Goal: Task Accomplishment & Management: Use online tool/utility

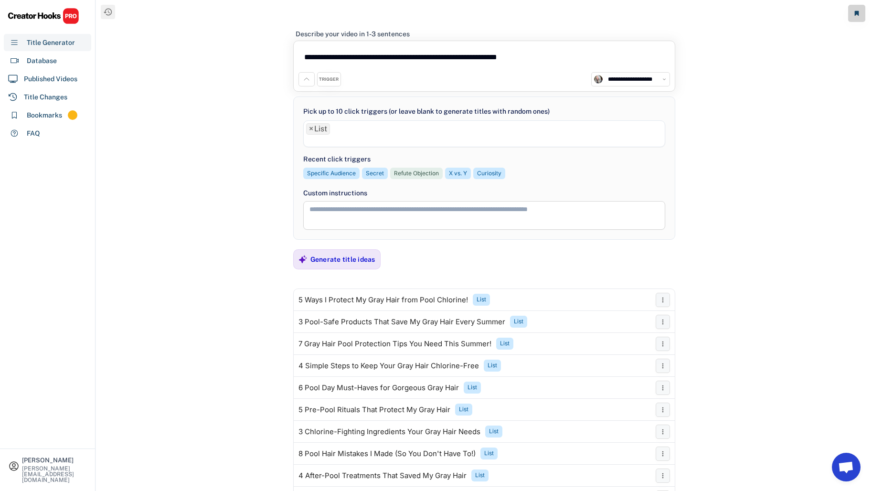
select select "**********"
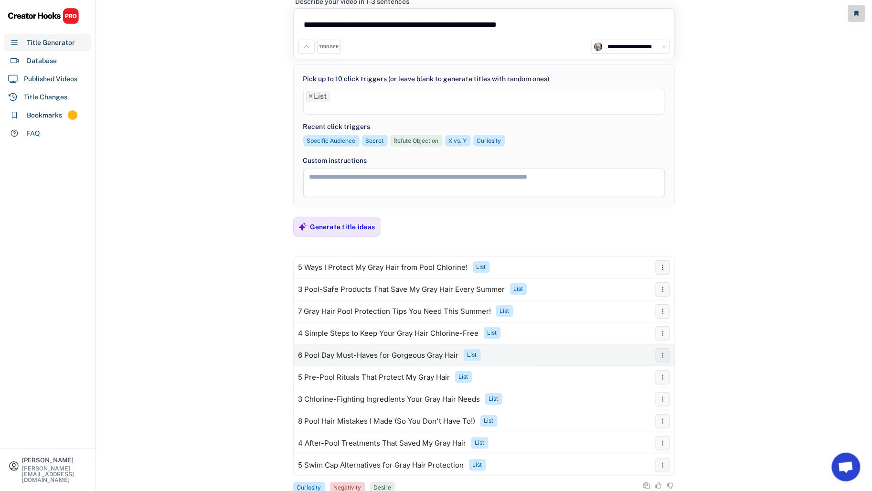
scroll to position [34, 0]
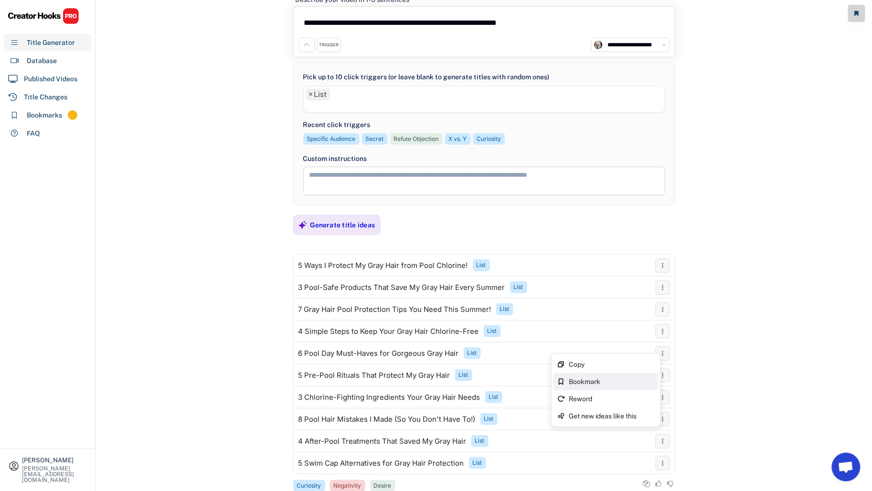
click at [619, 378] on div "Bookmark" at bounding box center [612, 381] width 86 height 7
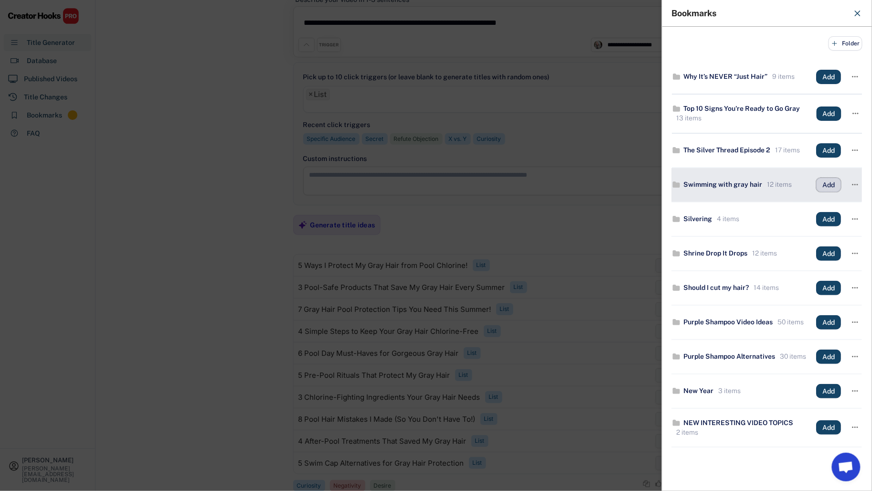
click at [819, 188] on button "Add" at bounding box center [828, 185] width 25 height 14
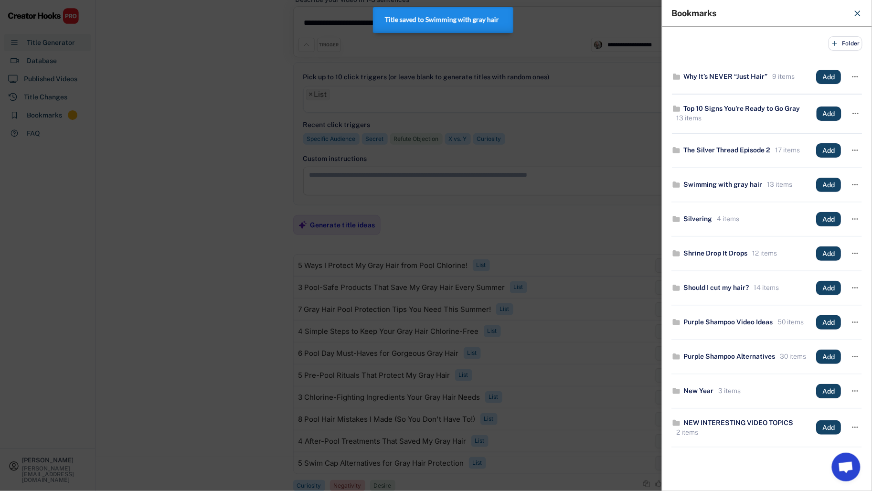
click at [170, 314] on div at bounding box center [436, 245] width 872 height 491
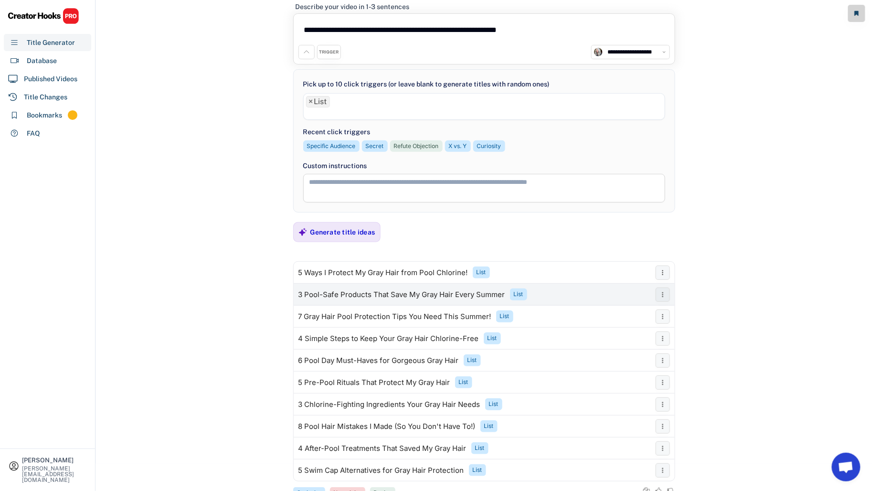
scroll to position [0, 0]
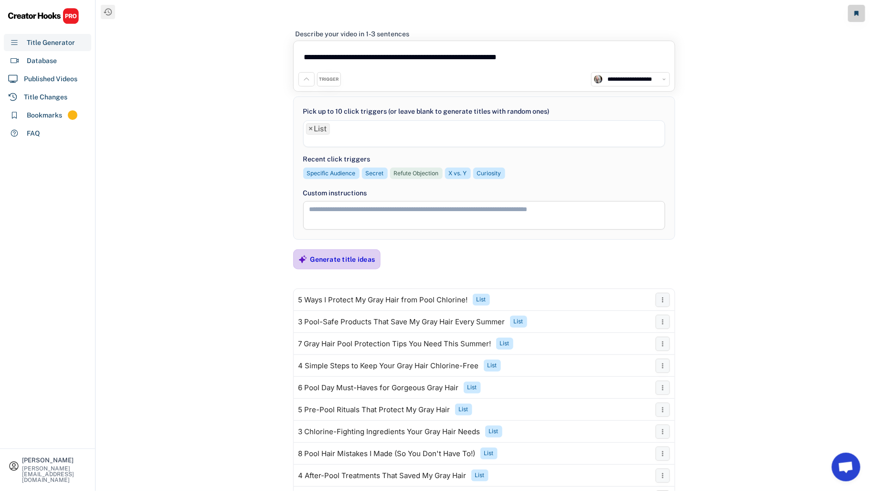
click at [370, 257] on div "Generate title ideas" at bounding box center [342, 259] width 65 height 9
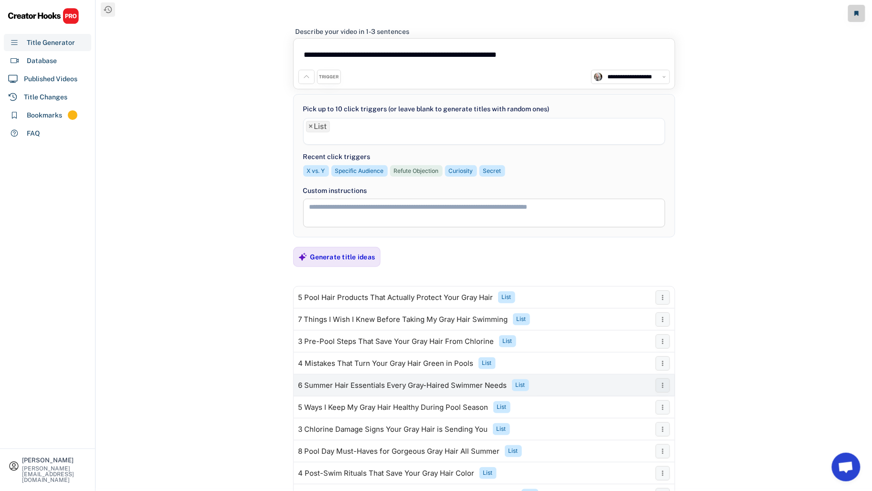
scroll to position [4, 0]
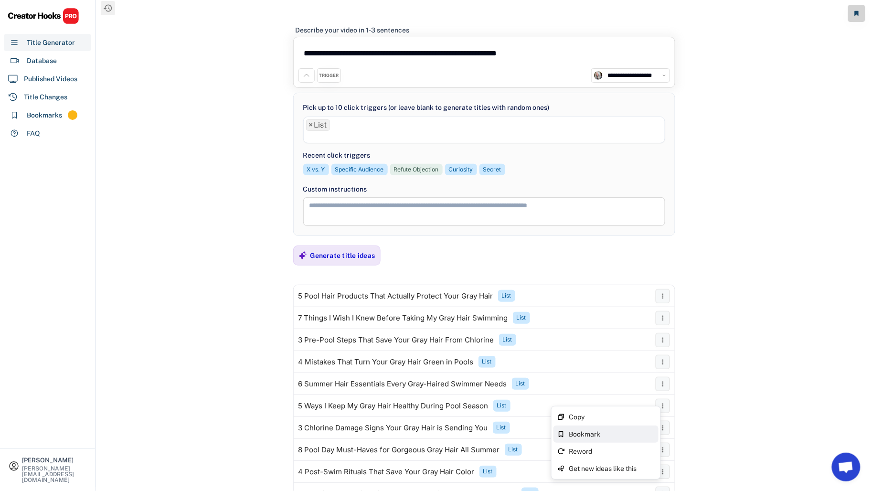
click at [624, 431] on div "Bookmark" at bounding box center [612, 434] width 86 height 7
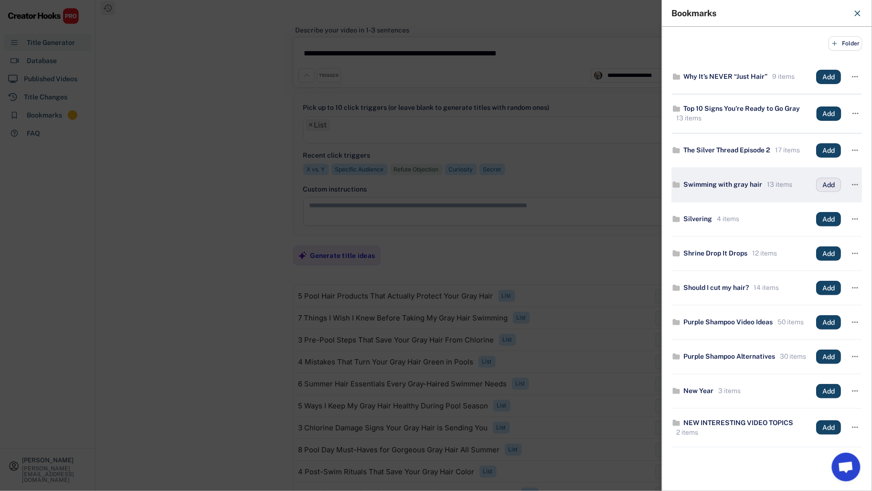
click at [825, 182] on button "Add" at bounding box center [828, 185] width 25 height 14
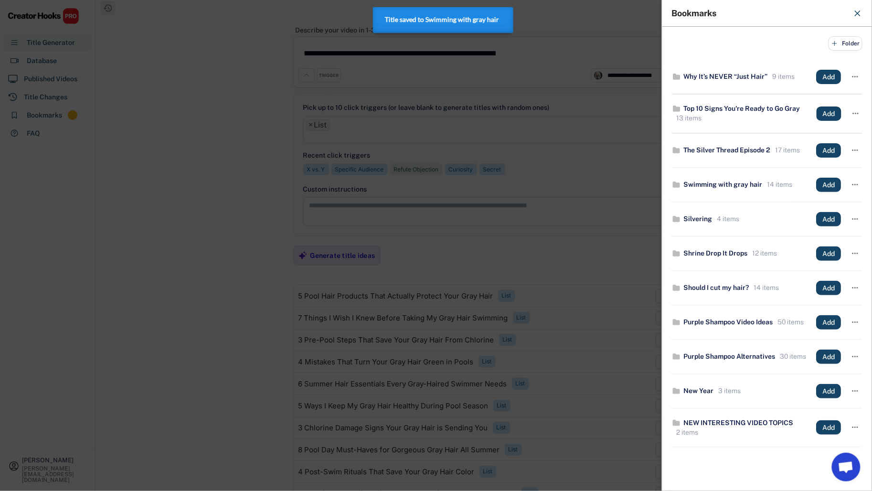
click at [233, 360] on div at bounding box center [436, 245] width 872 height 491
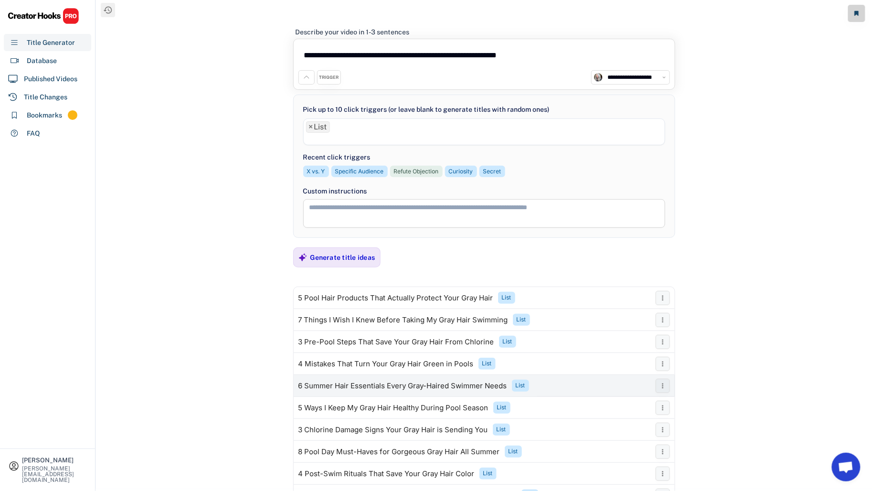
scroll to position [0, 0]
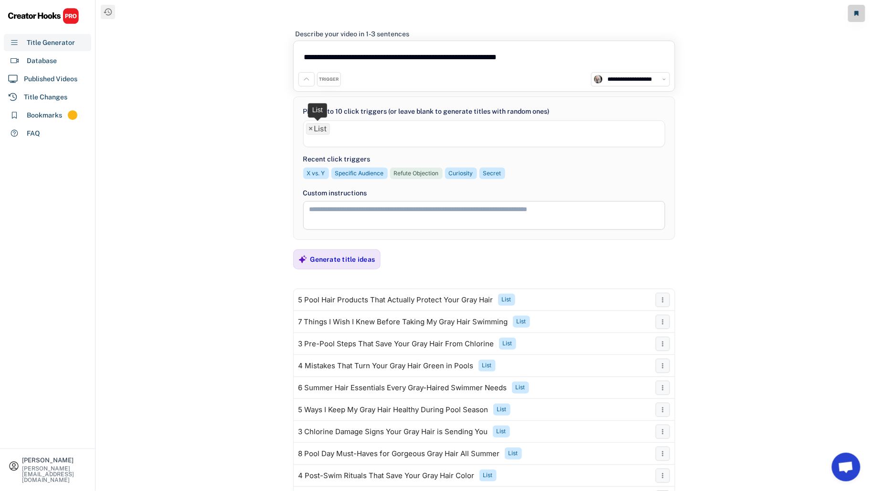
click at [311, 131] on span "×" at bounding box center [311, 129] width 4 height 8
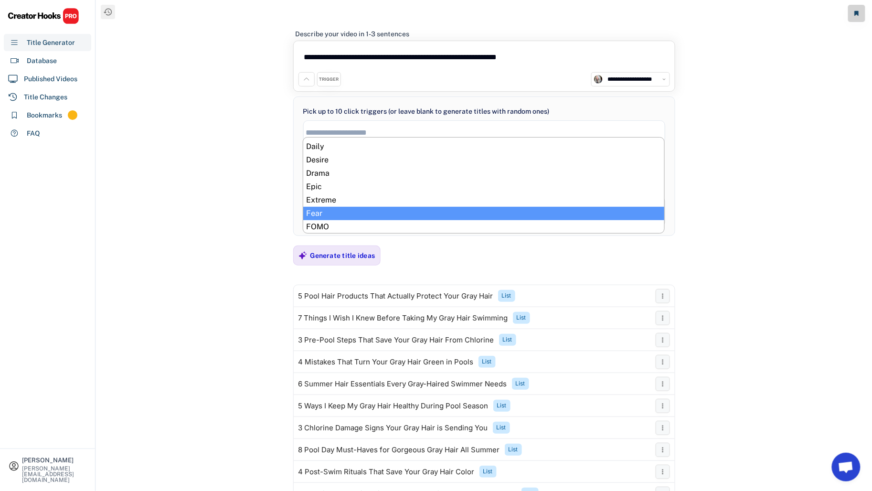
scroll to position [146, 0]
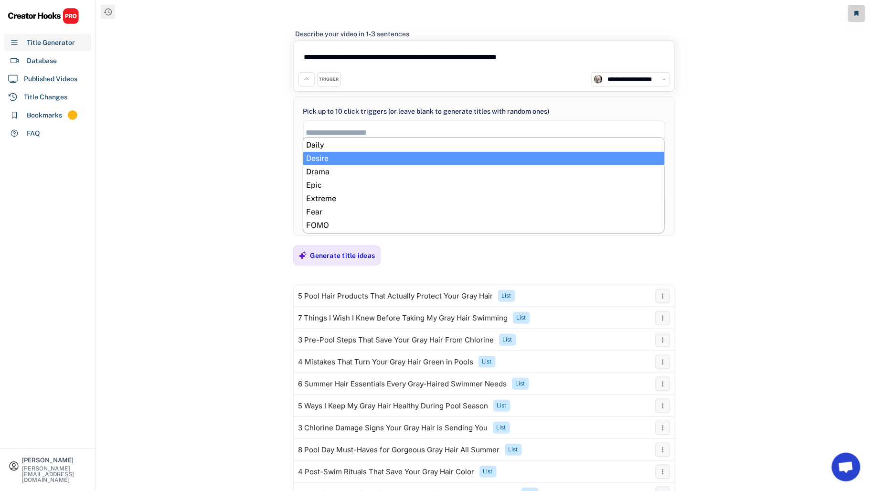
select select "**********"
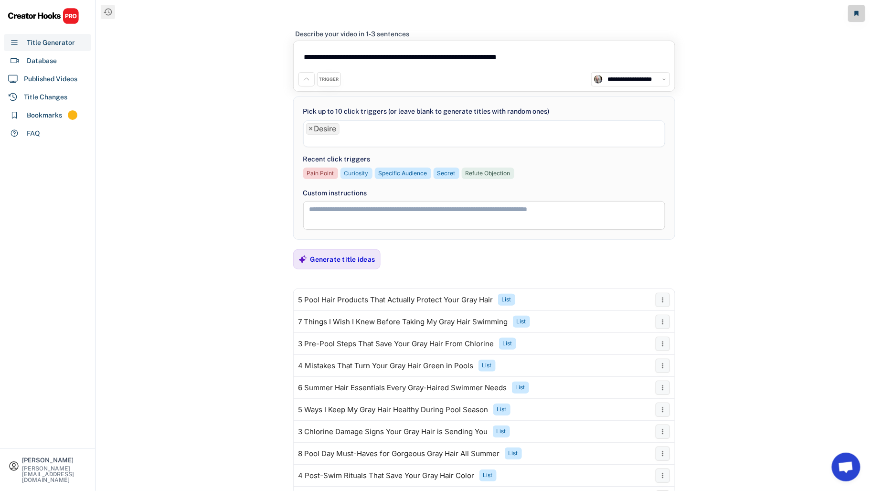
click at [359, 174] on div "Curiosity" at bounding box center [356, 173] width 24 height 8
click at [355, 258] on div "Generate title ideas" at bounding box center [342, 259] width 65 height 9
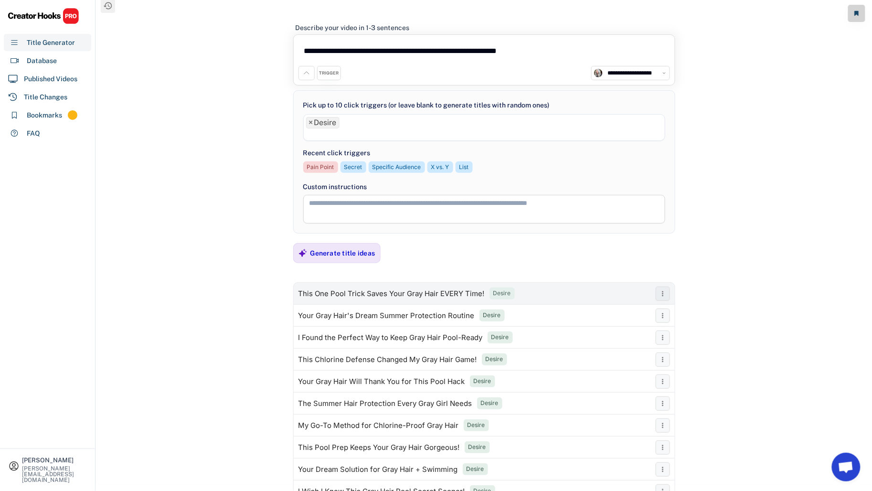
scroll to position [6, 0]
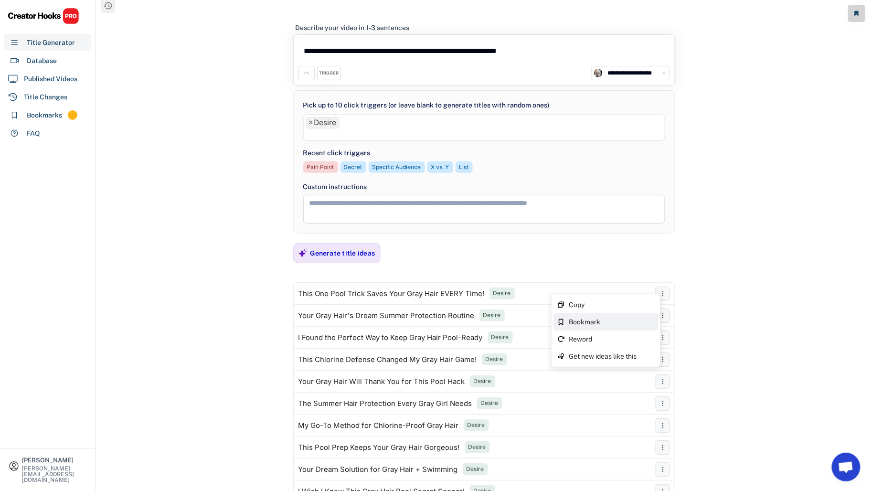
click at [603, 320] on div "Bookmark" at bounding box center [612, 321] width 86 height 7
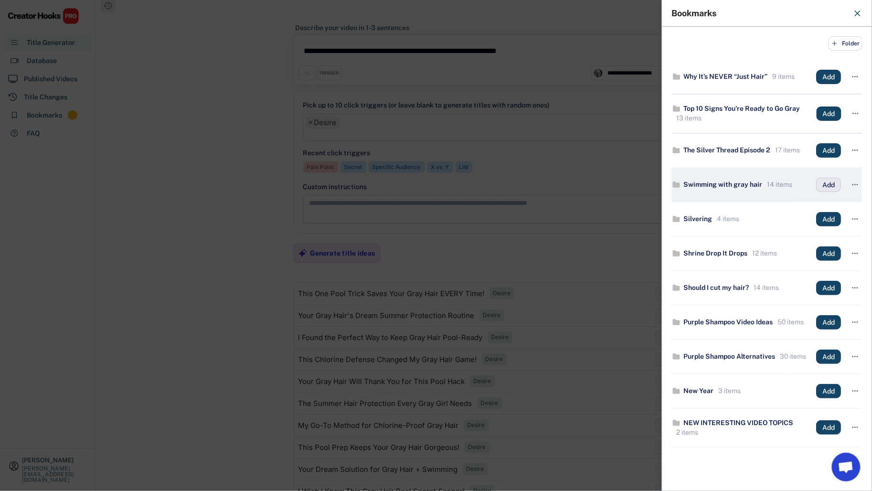
click at [822, 178] on button "Add" at bounding box center [828, 185] width 25 height 14
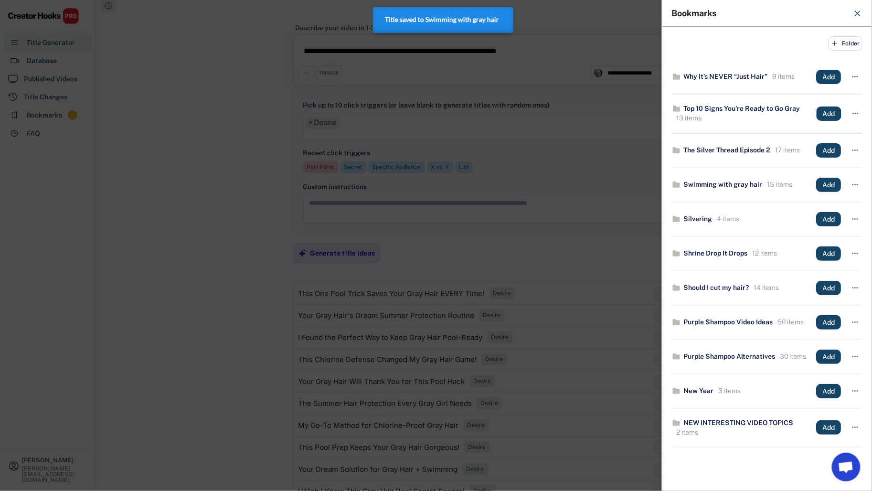
click at [234, 257] on div at bounding box center [436, 245] width 872 height 491
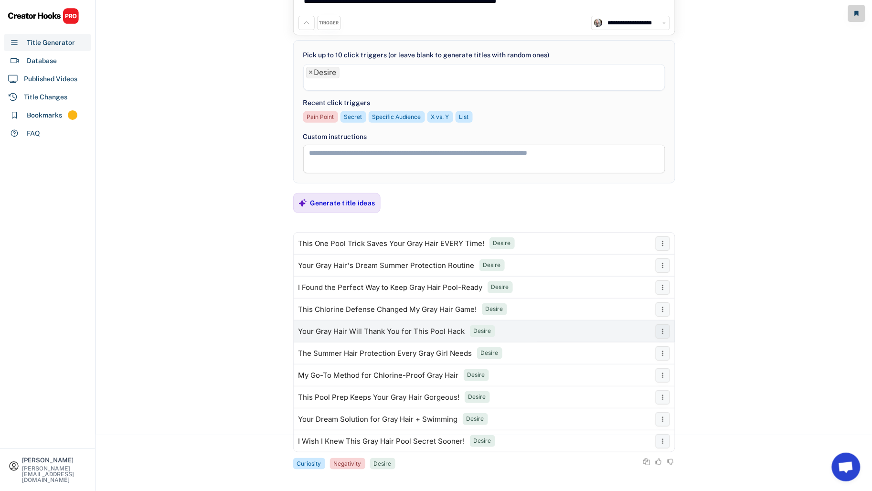
scroll to position [58, 0]
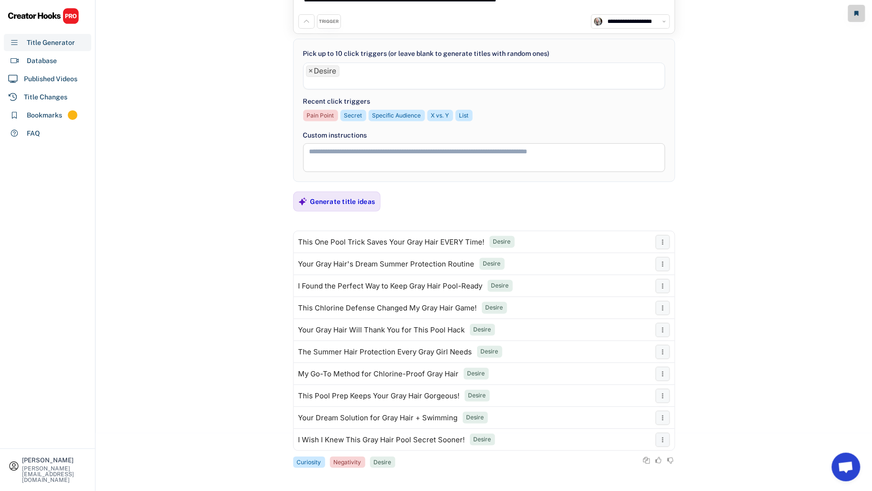
click at [346, 78] on li at bounding box center [484, 82] width 356 height 11
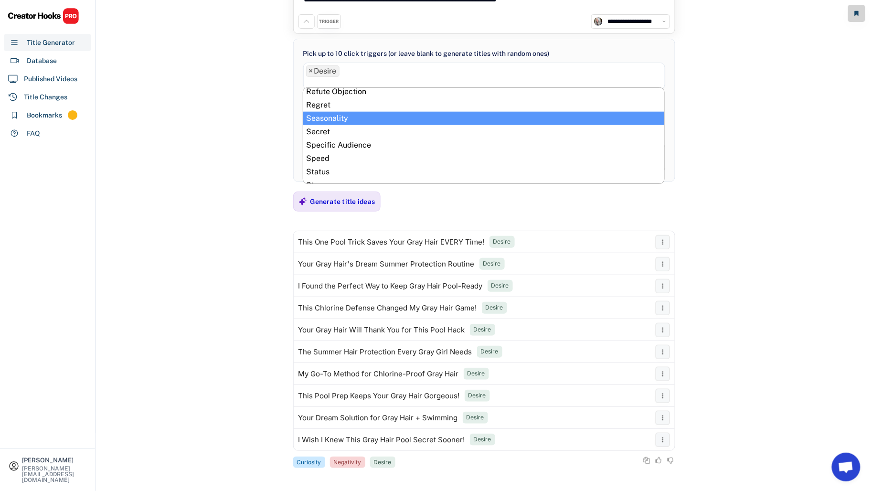
scroll to position [54, 0]
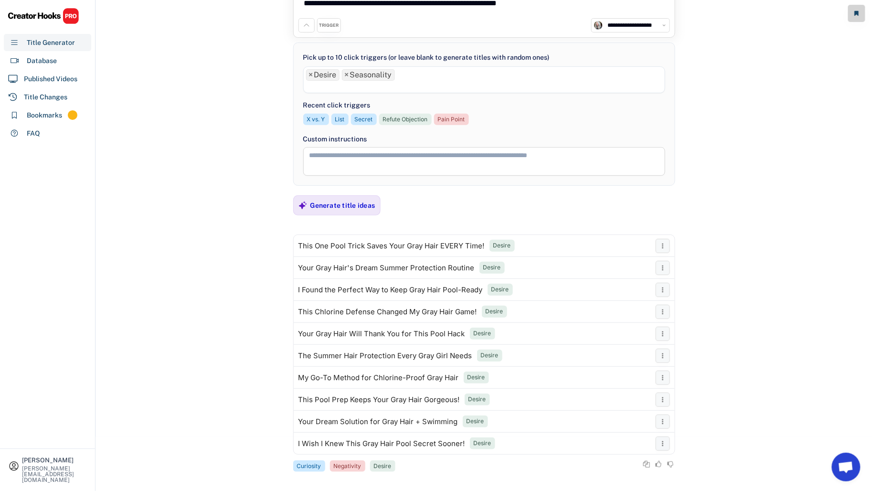
click at [409, 81] on li at bounding box center [484, 86] width 356 height 11
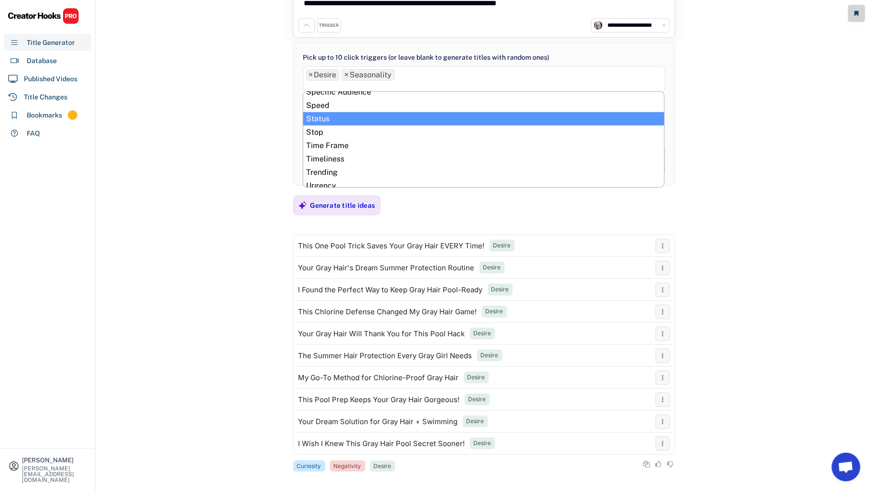
scroll to position [445, 0]
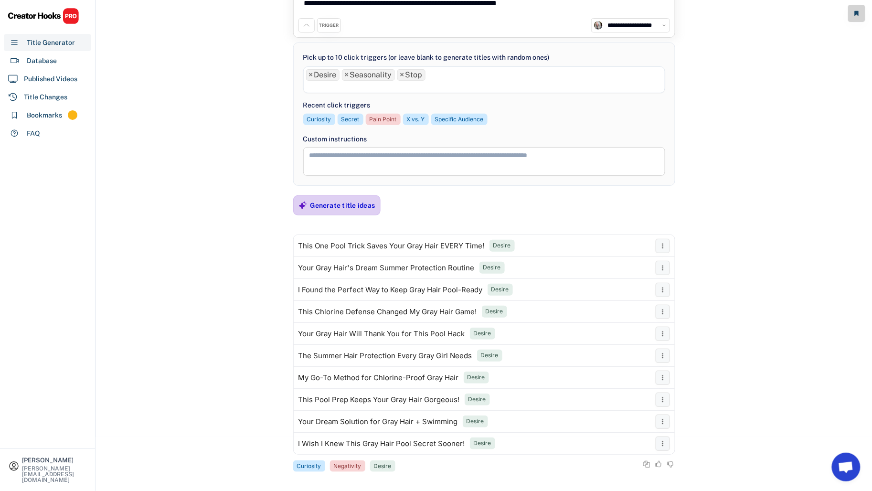
click at [335, 204] on div "Generate title ideas" at bounding box center [342, 205] width 65 height 9
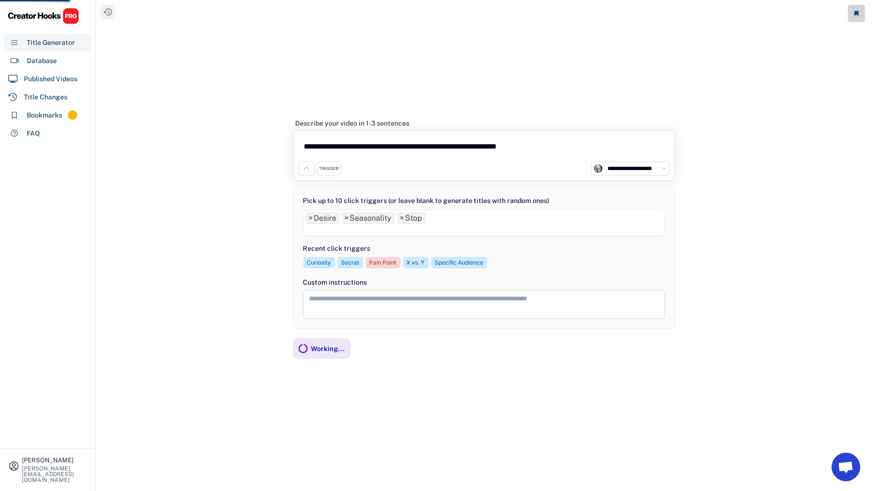
scroll to position [0, 0]
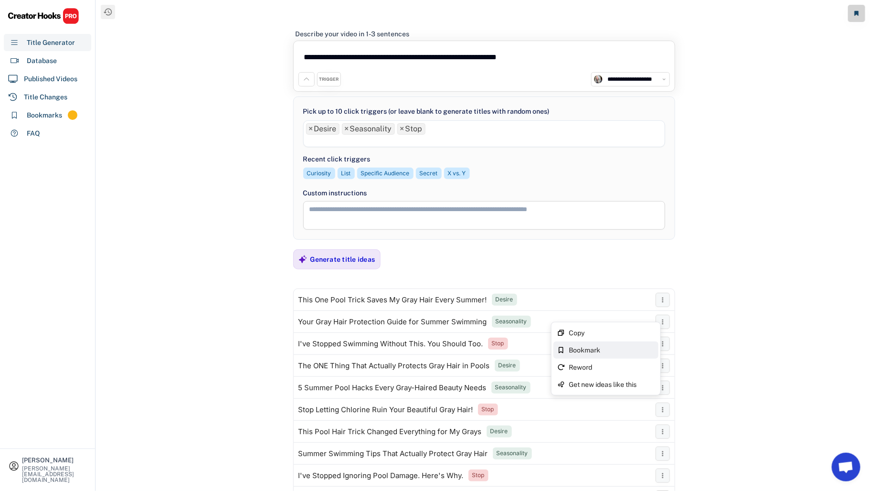
click at [614, 349] on div "Bookmark" at bounding box center [612, 350] width 86 height 7
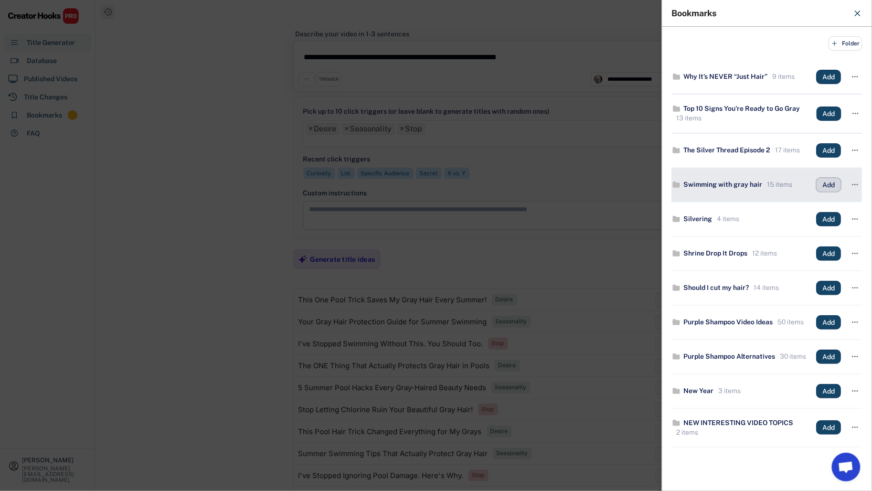
click at [816, 185] on button "Add" at bounding box center [828, 185] width 25 height 14
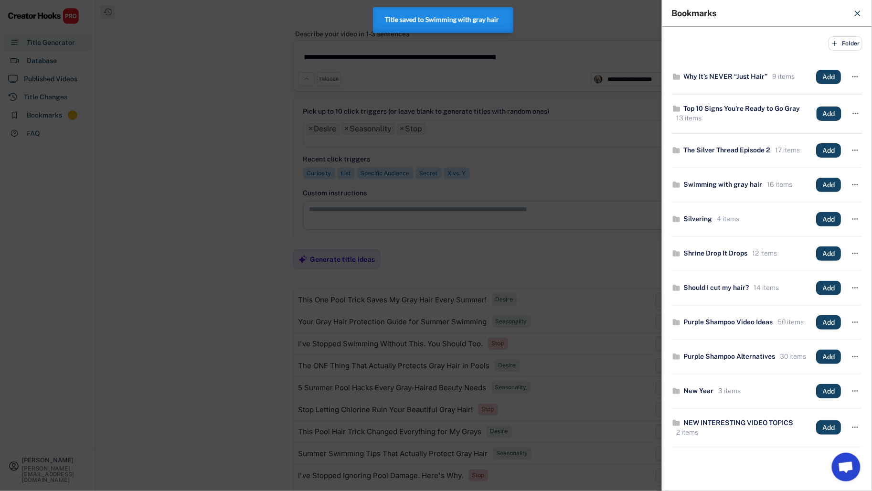
click at [195, 358] on div at bounding box center [436, 245] width 872 height 491
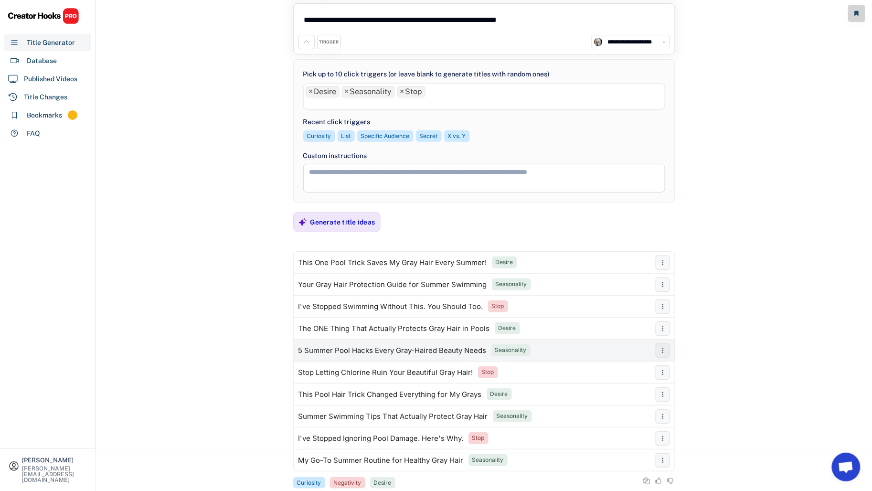
scroll to position [58, 0]
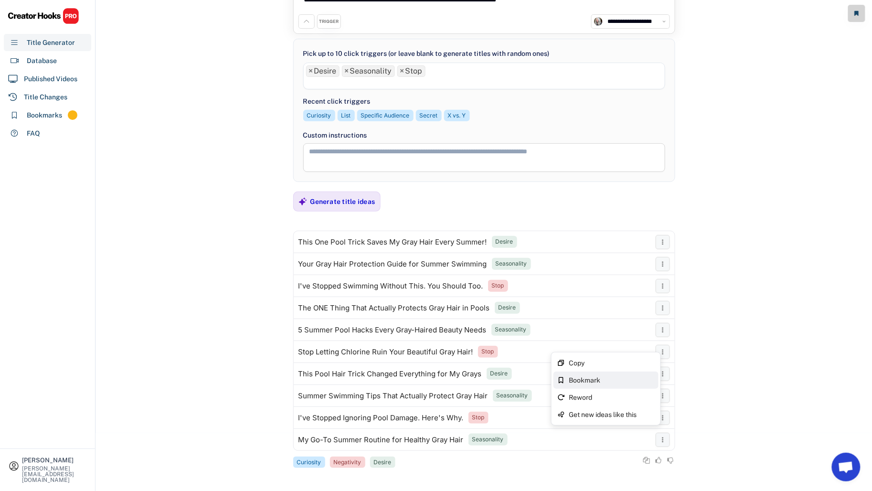
click at [638, 380] on div "Bookmark" at bounding box center [612, 380] width 86 height 7
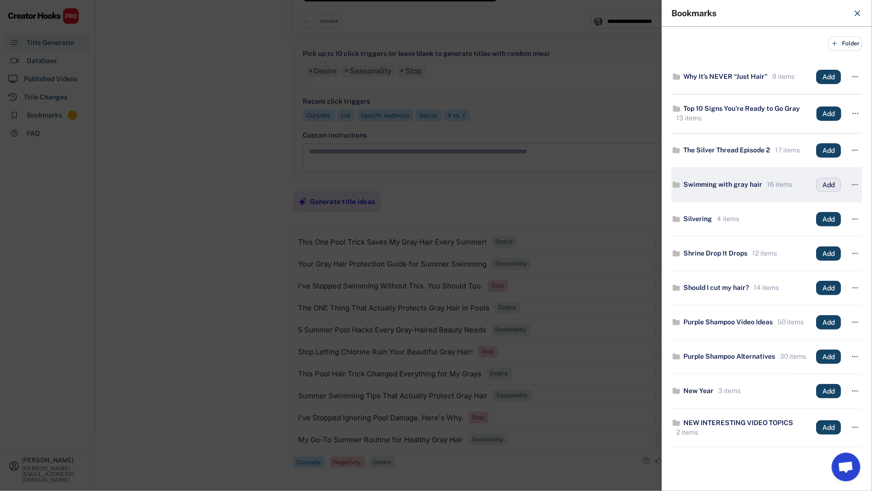
click at [826, 186] on button "Add" at bounding box center [828, 185] width 25 height 14
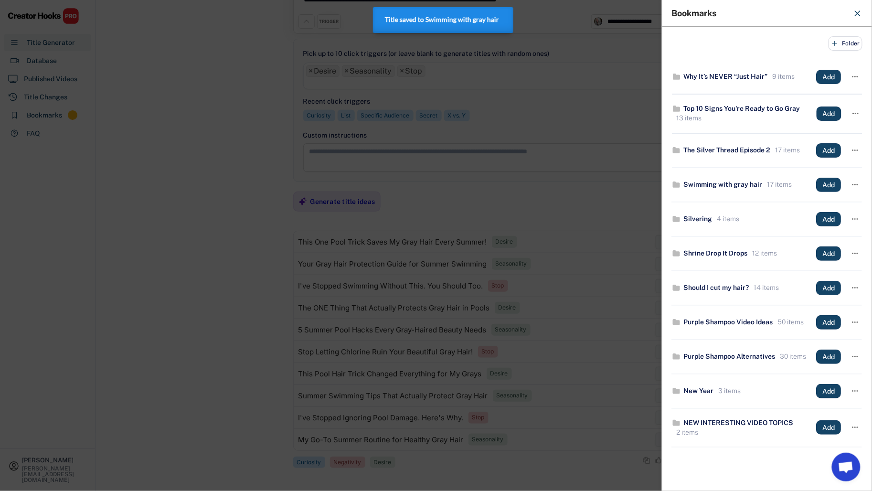
click at [547, 380] on div at bounding box center [436, 245] width 872 height 491
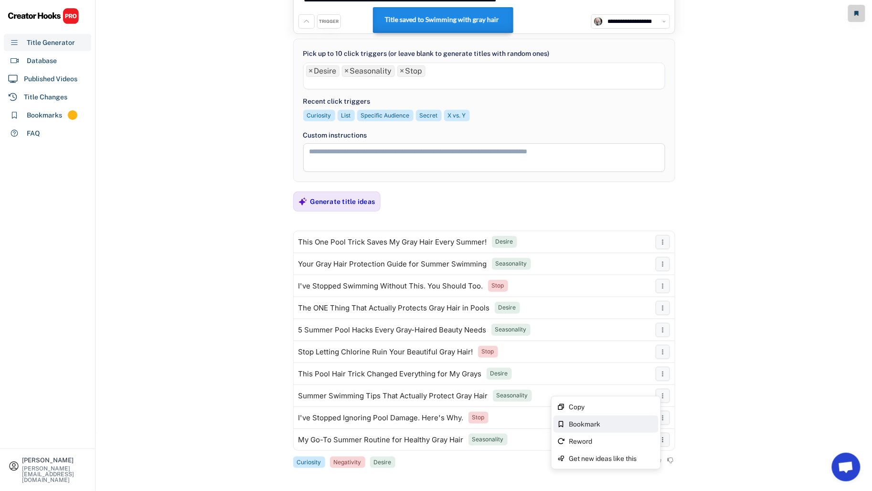
click at [624, 424] on div "Bookmark" at bounding box center [612, 424] width 86 height 7
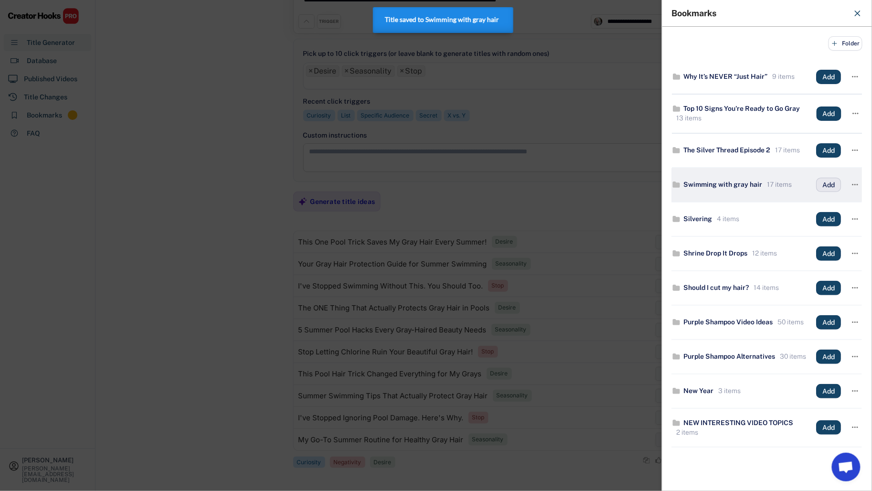
drag, startPoint x: 826, startPoint y: 191, endPoint x: 819, endPoint y: 195, distance: 7.9
click at [826, 191] on button "Add" at bounding box center [828, 185] width 25 height 14
click at [237, 364] on div at bounding box center [436, 245] width 872 height 491
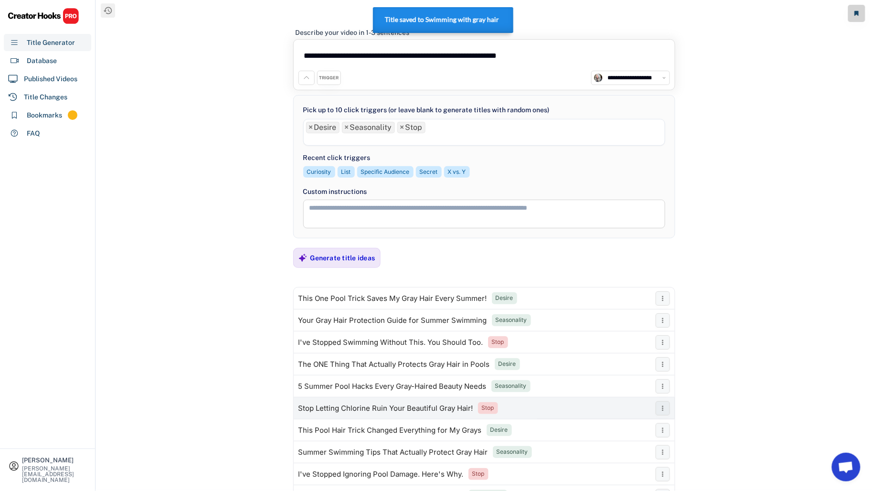
scroll to position [0, 0]
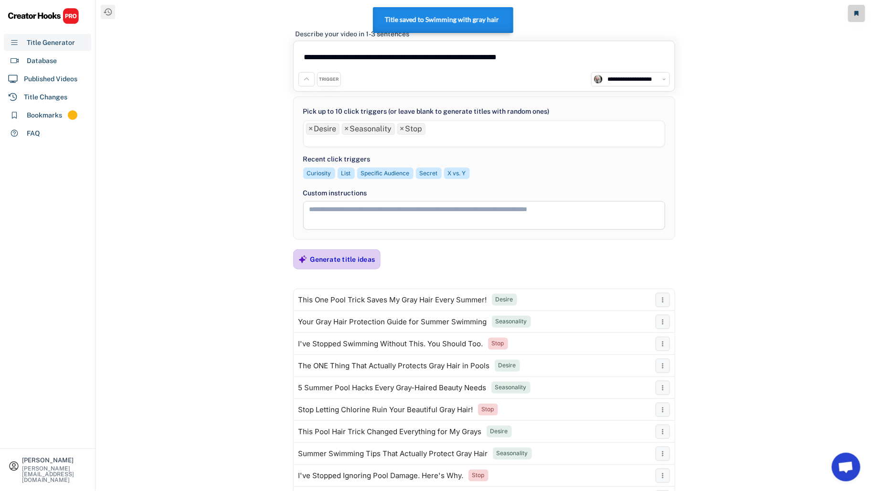
click at [356, 258] on div "Generate title ideas" at bounding box center [342, 259] width 65 height 9
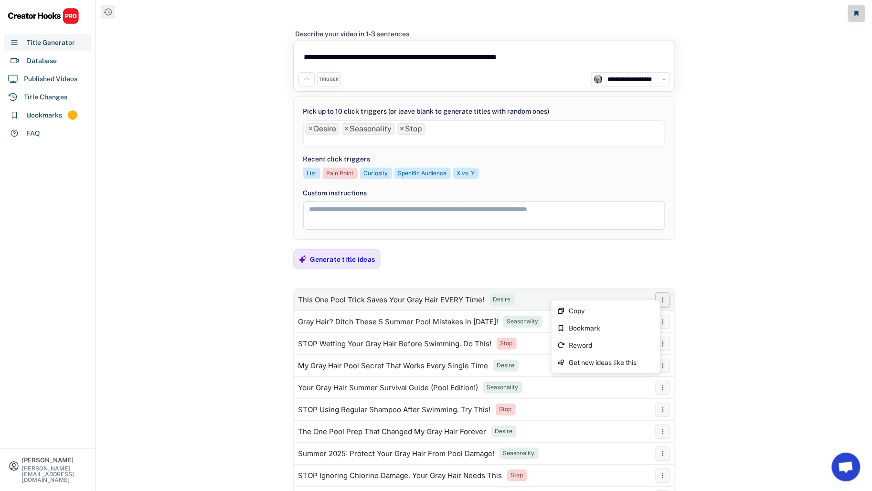
click at [664, 298] on icon at bounding box center [663, 300] width 8 height 8
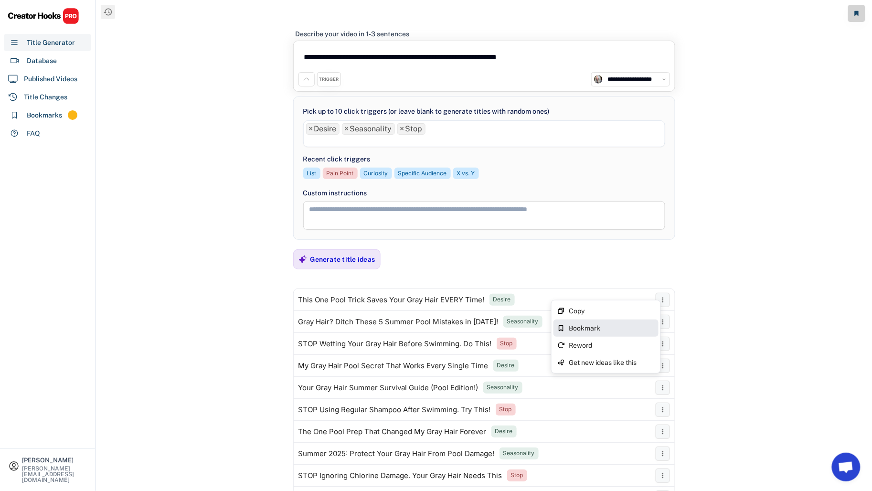
click at [618, 333] on div "Bookmark" at bounding box center [605, 327] width 105 height 17
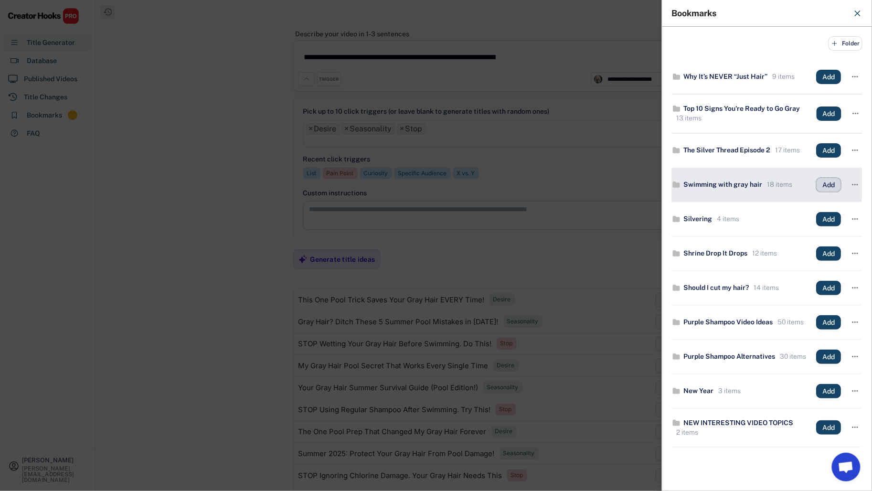
click at [828, 178] on button "Add" at bounding box center [828, 185] width 25 height 14
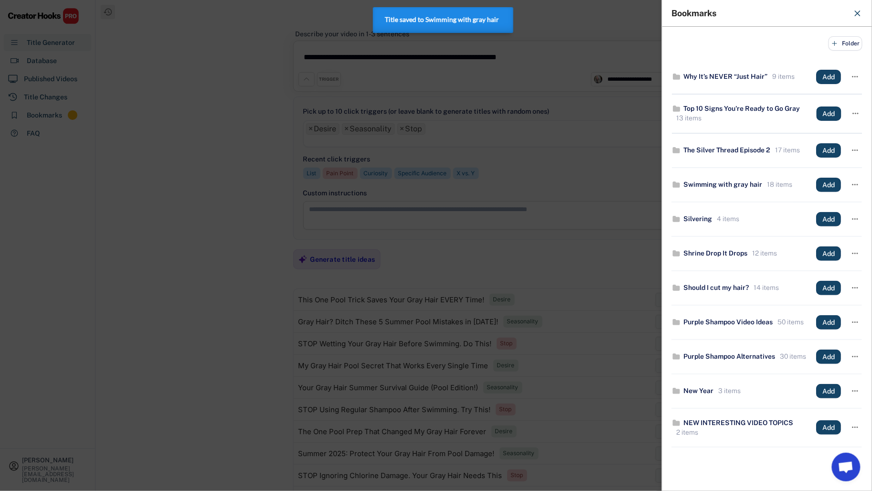
click at [548, 258] on div at bounding box center [436, 245] width 872 height 491
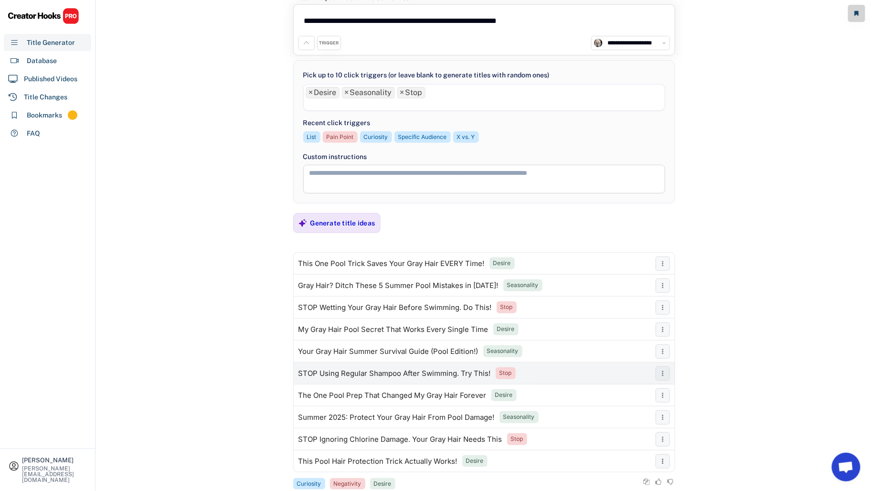
scroll to position [58, 0]
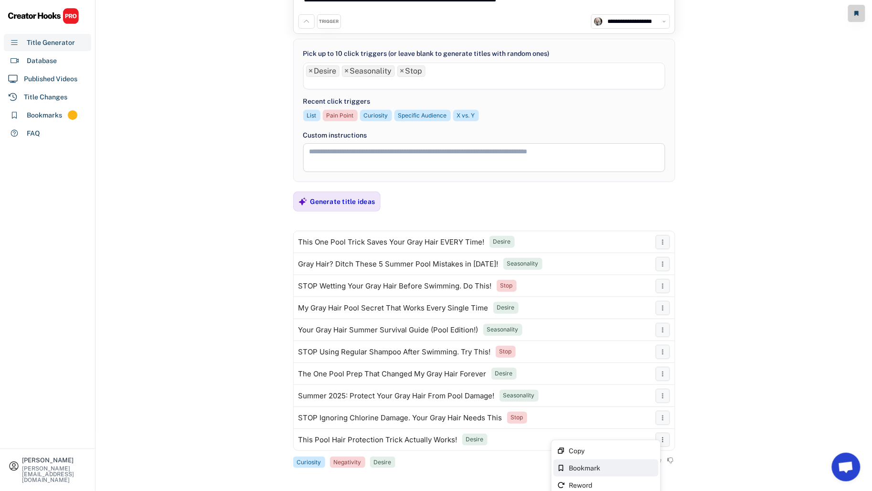
click at [613, 463] on div "Bookmark" at bounding box center [605, 467] width 105 height 17
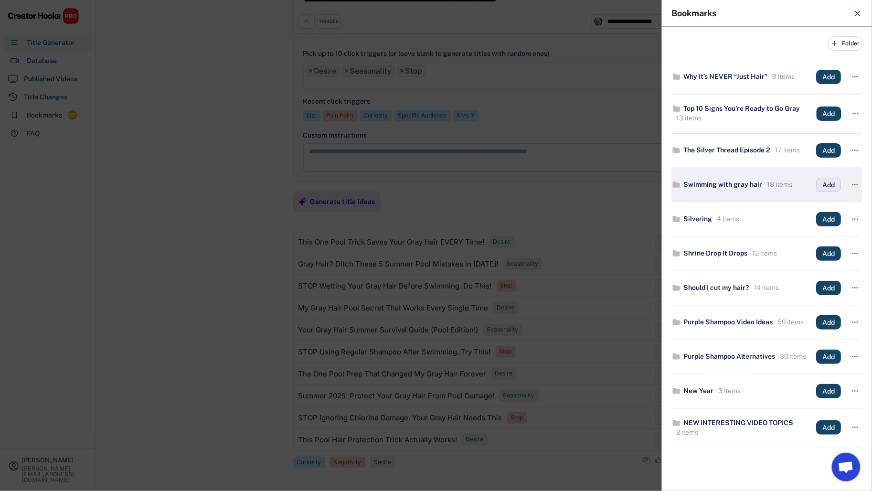
click at [816, 184] on button "Add" at bounding box center [828, 185] width 25 height 14
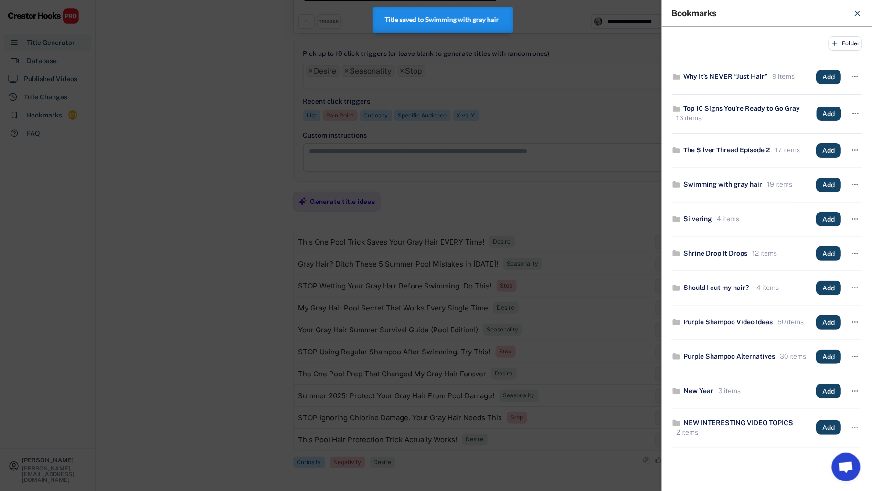
click at [223, 199] on div at bounding box center [436, 245] width 872 height 491
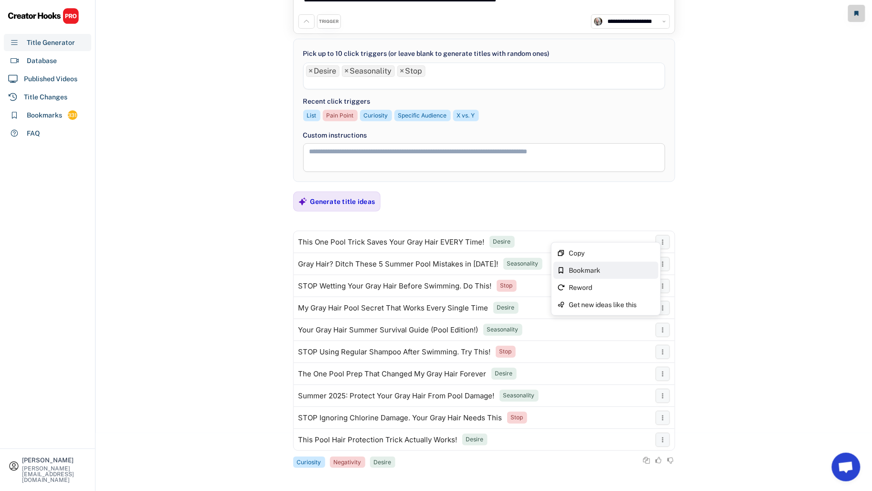
click at [629, 267] on div "Bookmark" at bounding box center [612, 270] width 86 height 7
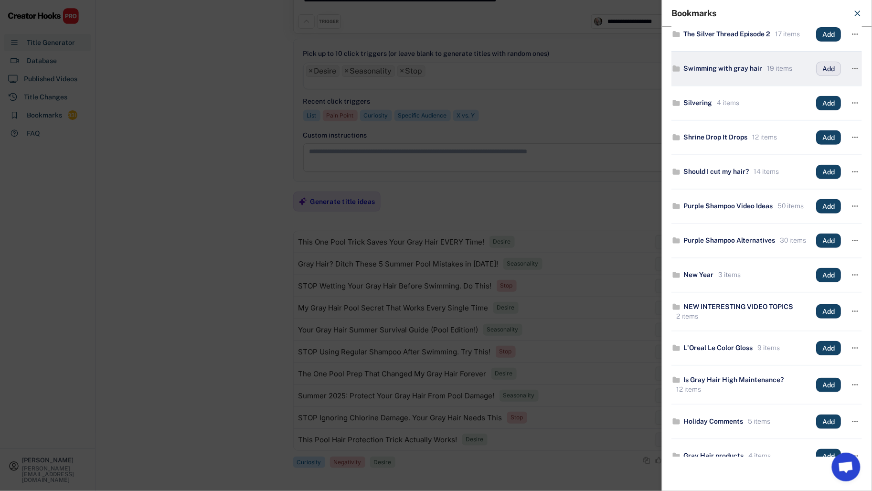
click at [821, 70] on button "Add" at bounding box center [828, 69] width 25 height 14
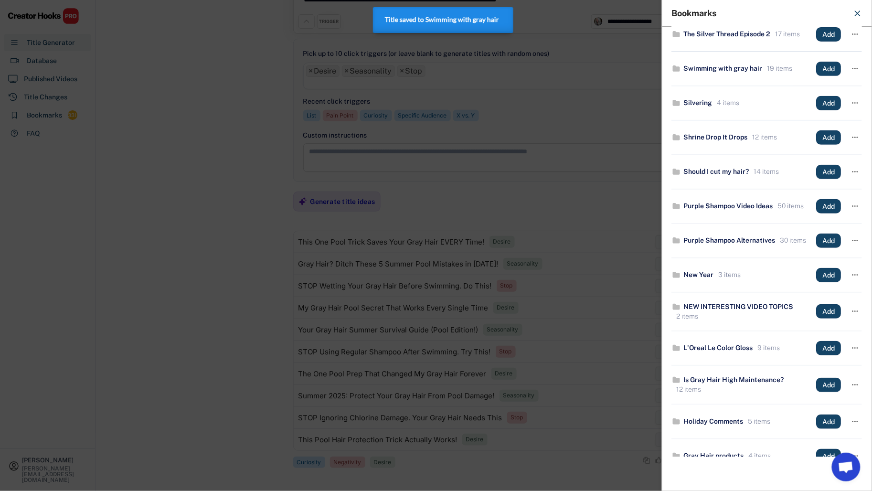
click at [547, 225] on div at bounding box center [436, 245] width 872 height 491
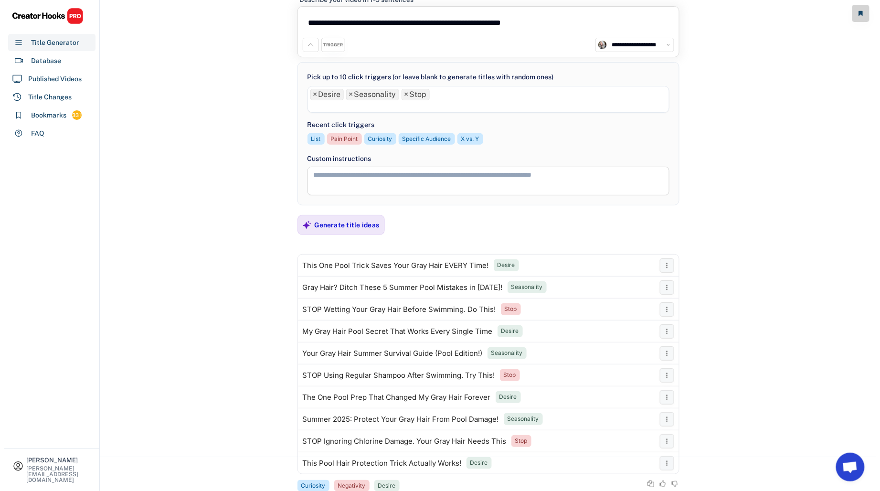
scroll to position [0, 0]
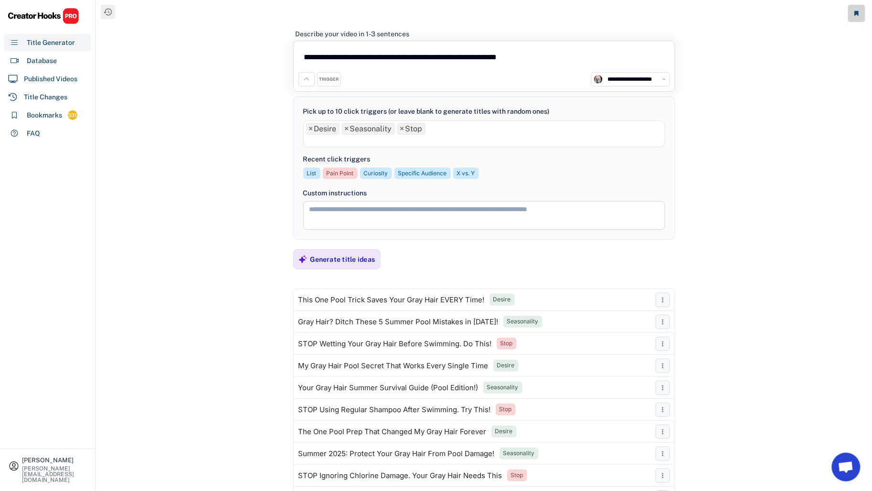
drag, startPoint x: 547, startPoint y: 59, endPoint x: 282, endPoint y: 30, distance: 266.5
click at [282, 30] on div "**********" at bounding box center [484, 245] width 776 height 491
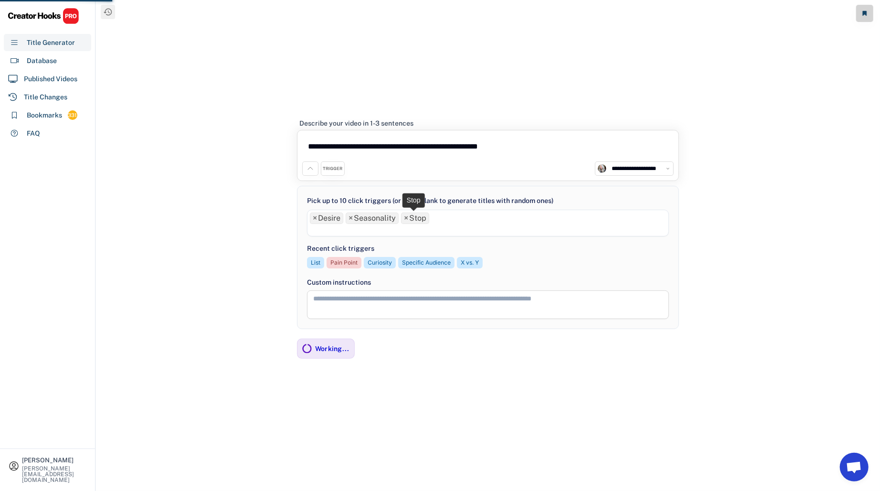
click at [406, 220] on span "×" at bounding box center [406, 218] width 4 height 8
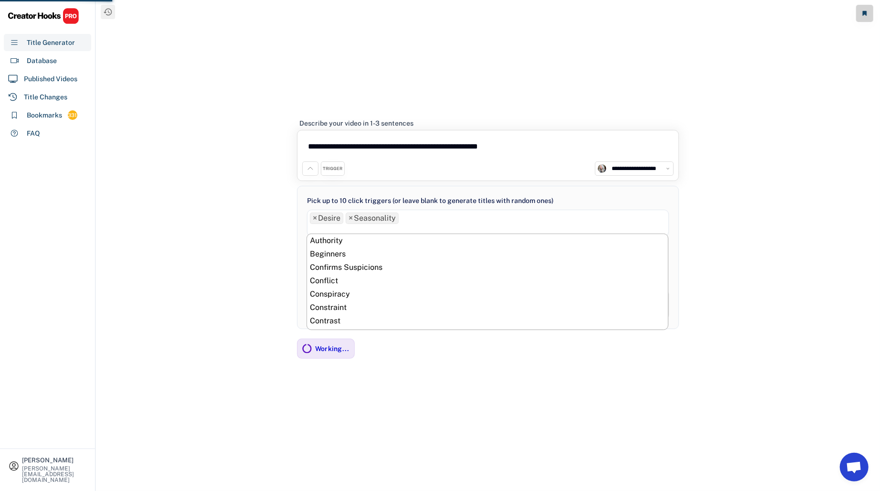
scroll to position [134, 0]
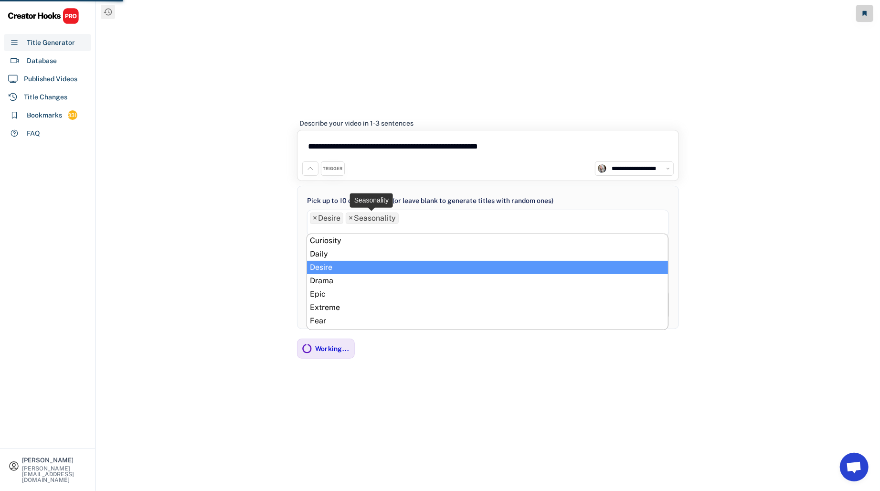
click at [350, 217] on span "×" at bounding box center [350, 218] width 4 height 8
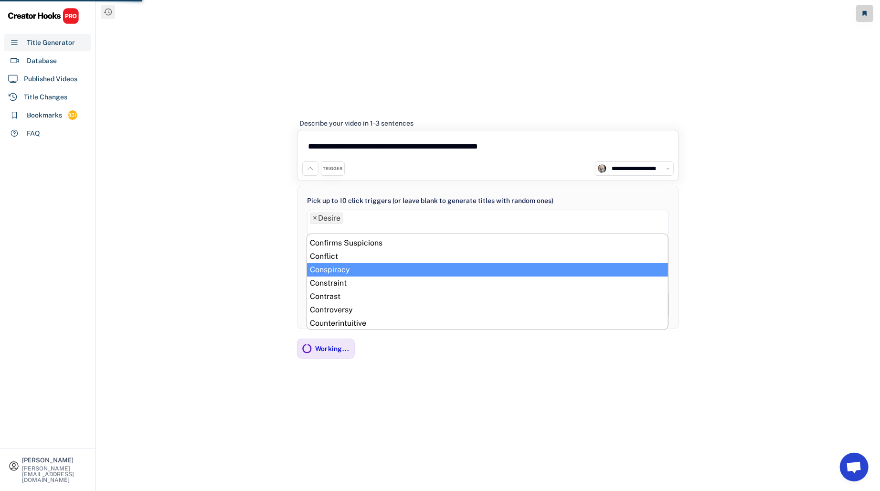
scroll to position [30, 0]
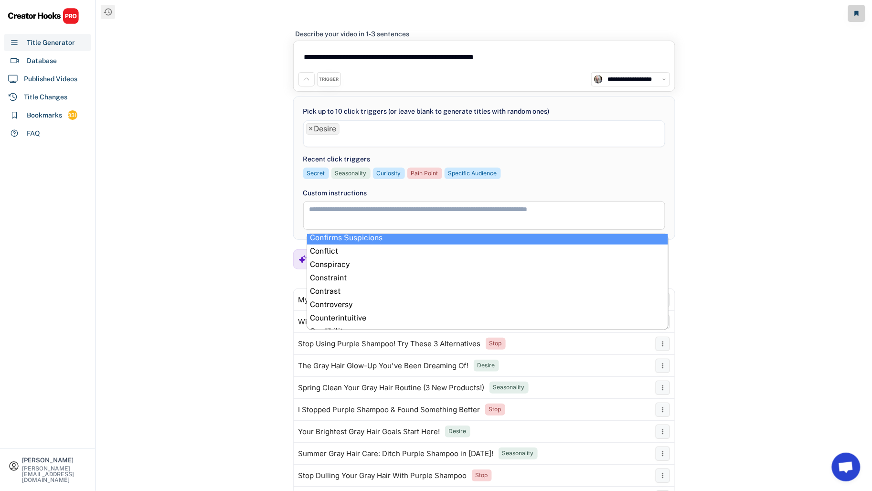
click at [344, 75] on div "**********" at bounding box center [483, 79] width 371 height 14
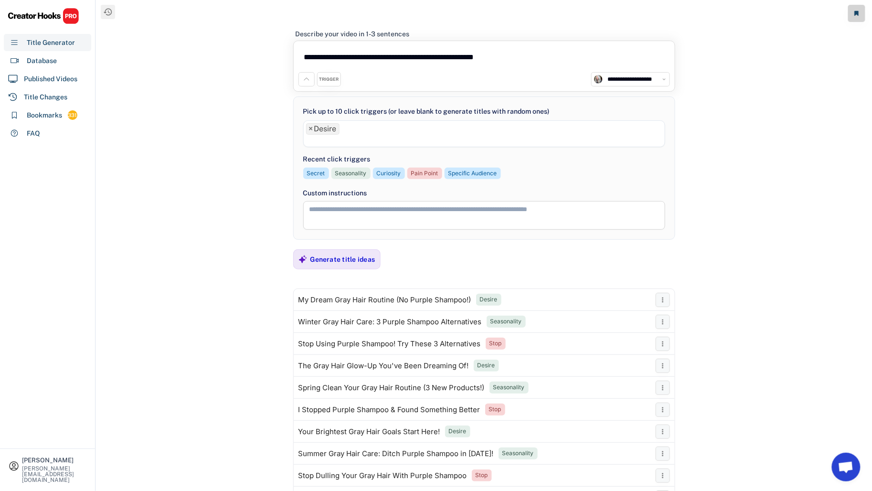
click at [526, 61] on textarea "**********" at bounding box center [483, 59] width 371 height 26
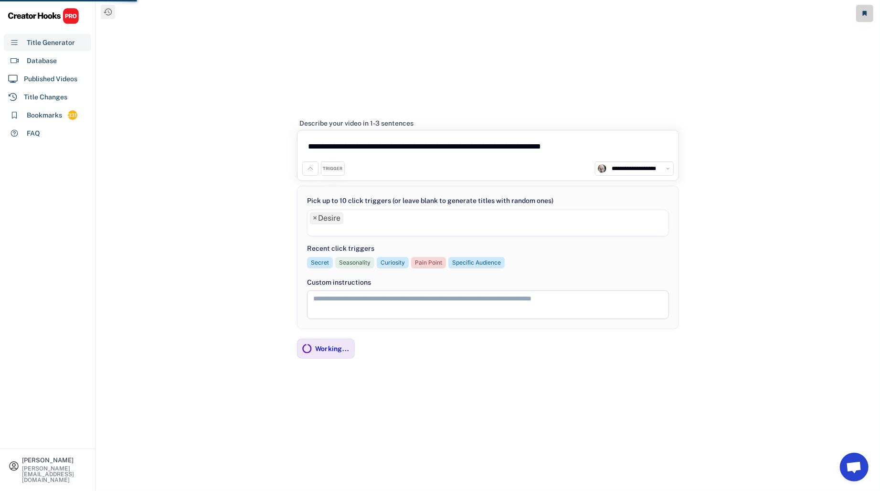
type textarea "**********"
click at [371, 218] on ul "× Desire" at bounding box center [487, 222] width 361 height 24
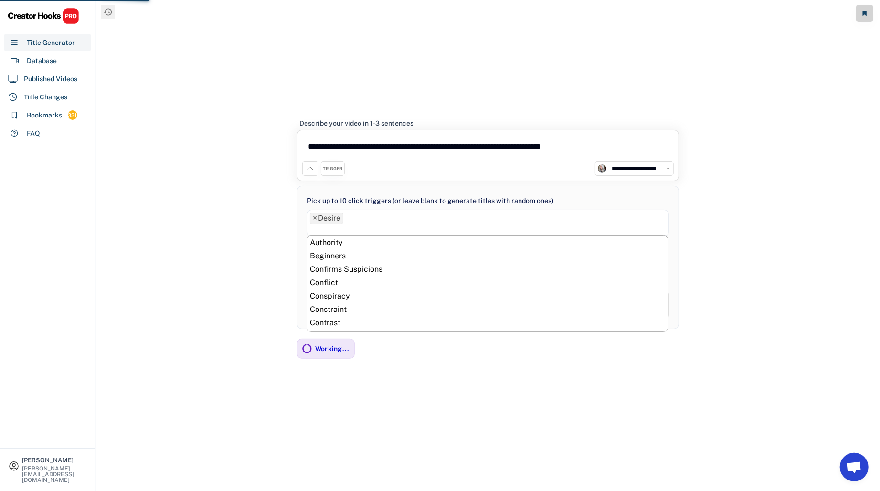
scroll to position [134, 0]
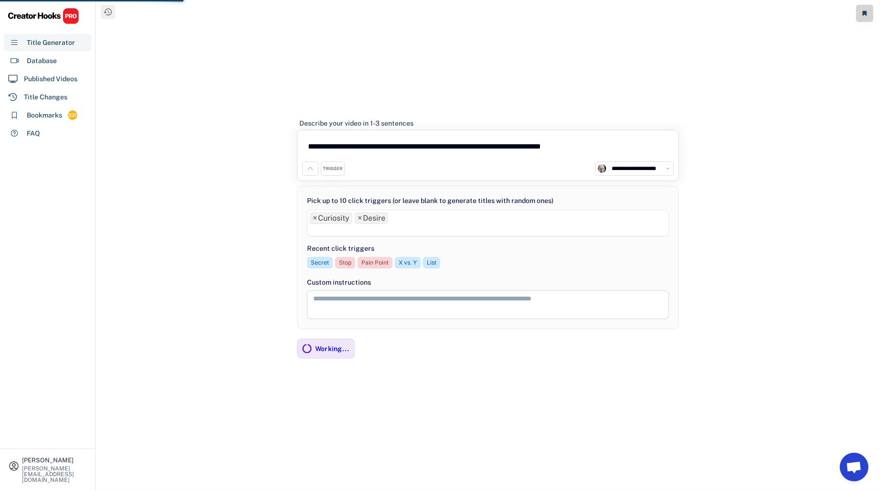
click at [417, 222] on ul "× Curiosity × Desire" at bounding box center [487, 222] width 361 height 24
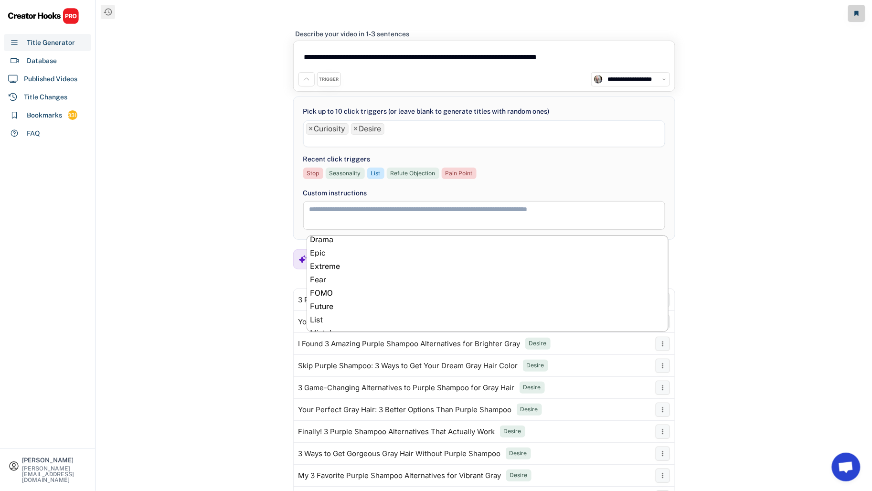
scroll to position [177, 0]
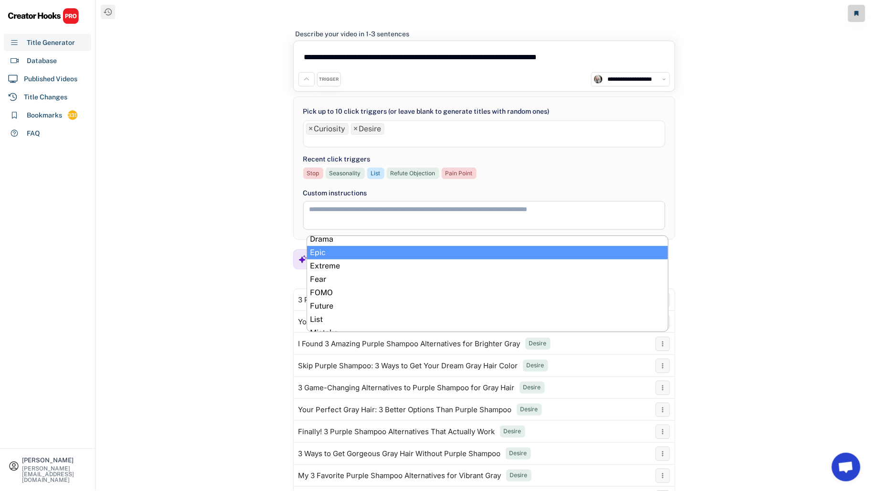
click at [655, 213] on textarea at bounding box center [484, 215] width 362 height 29
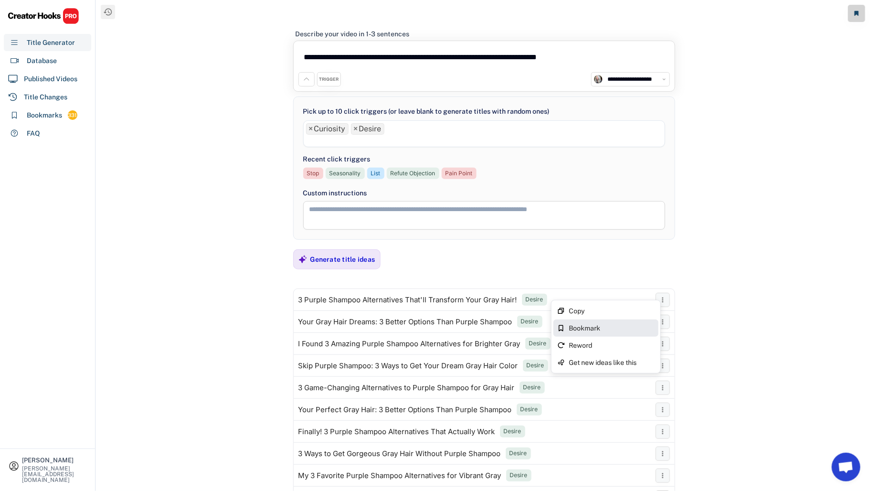
click at [624, 326] on div "Bookmark" at bounding box center [612, 328] width 86 height 7
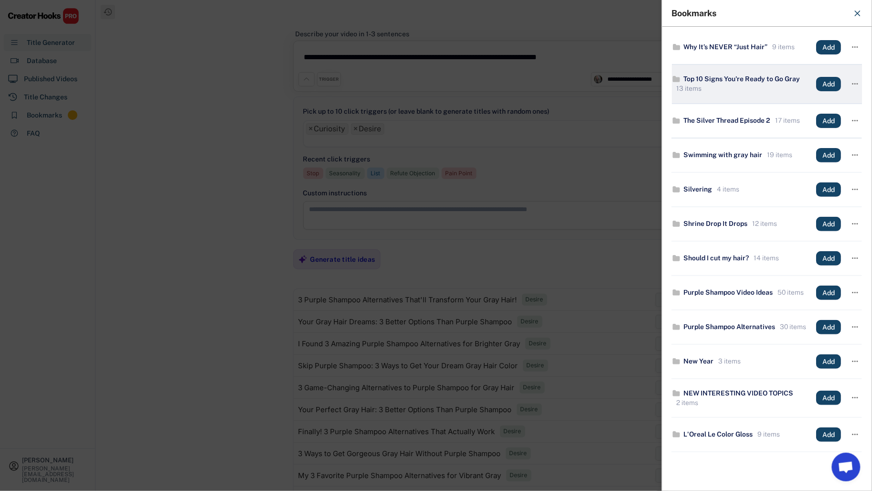
scroll to position [0, 0]
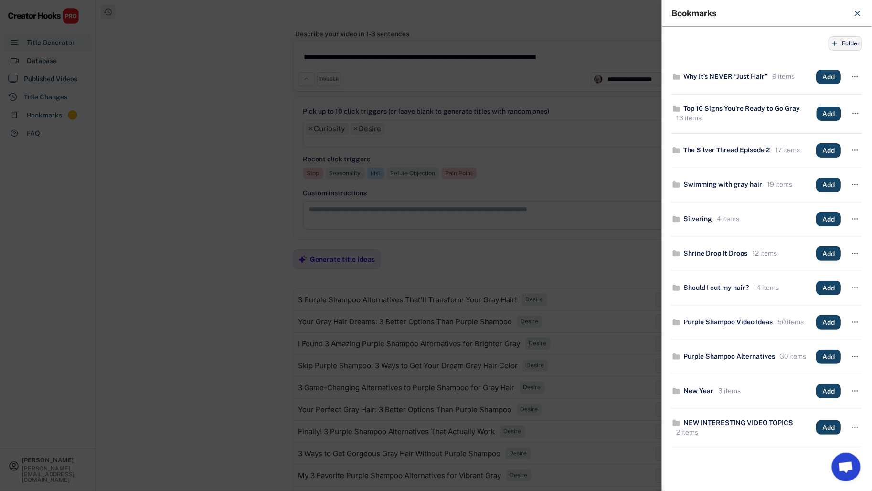
click at [833, 40] on button "Folder" at bounding box center [845, 43] width 34 height 14
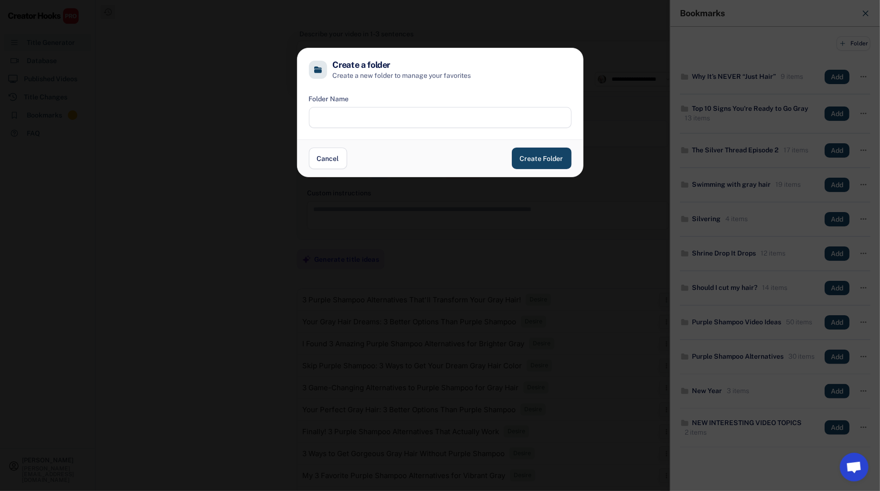
click at [410, 114] on input "input" at bounding box center [440, 117] width 263 height 21
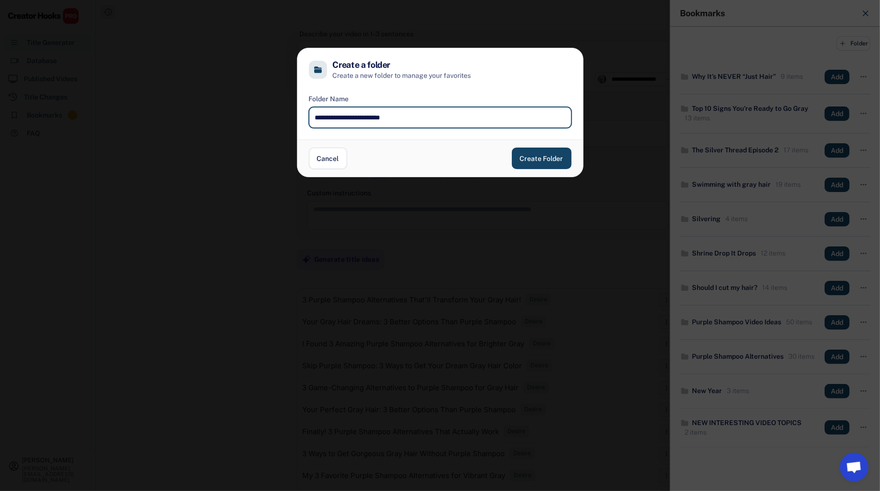
type input "**********"
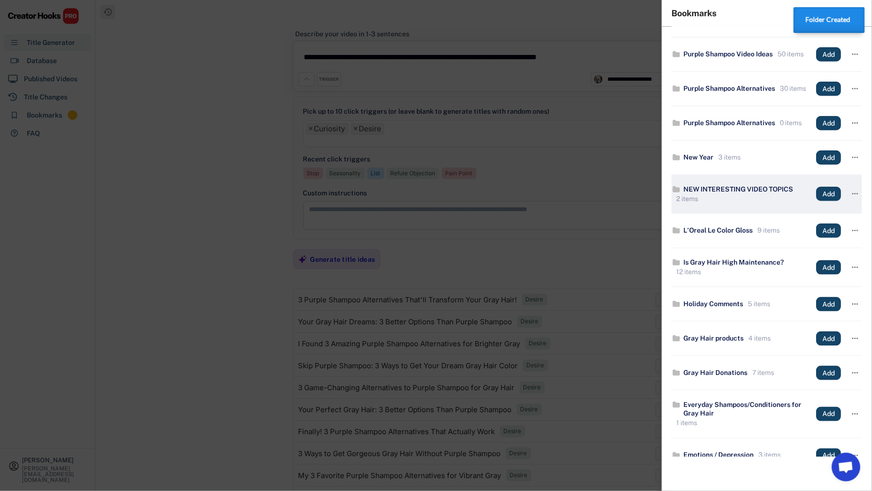
scroll to position [267, 0]
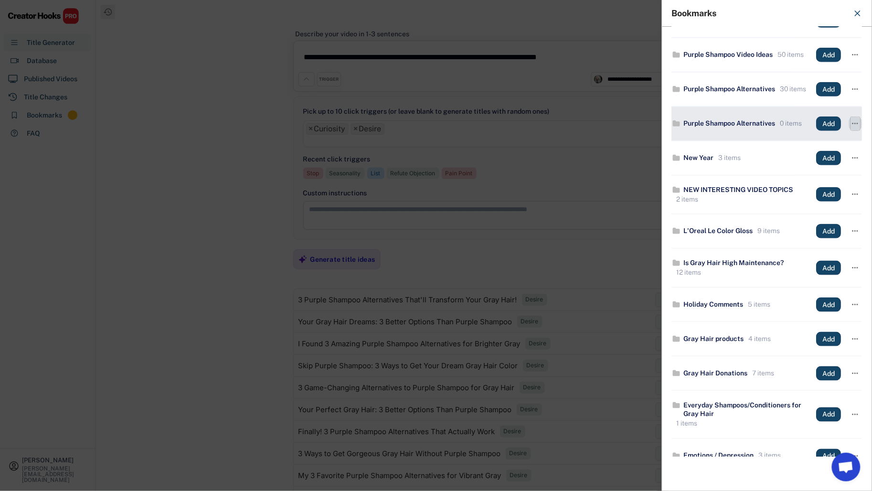
click at [851, 130] on icon "" at bounding box center [856, 123] width 10 height 13
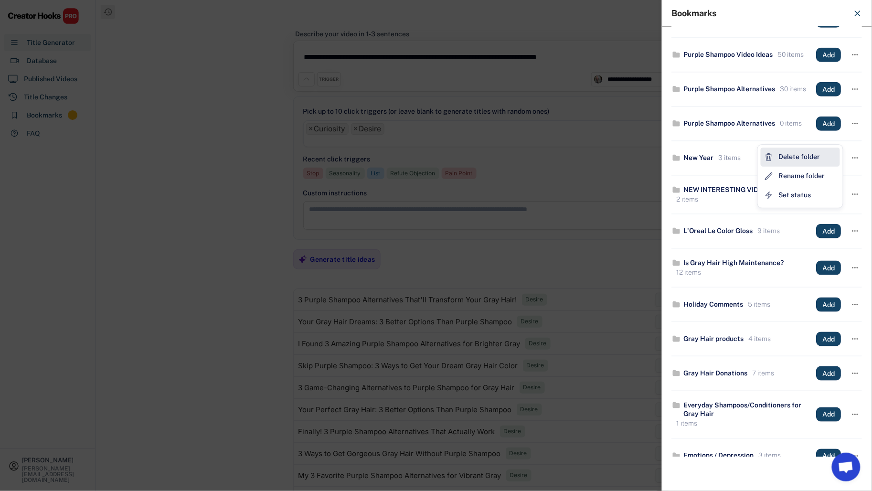
click at [818, 158] on div "Delete folder" at bounding box center [800, 157] width 42 height 10
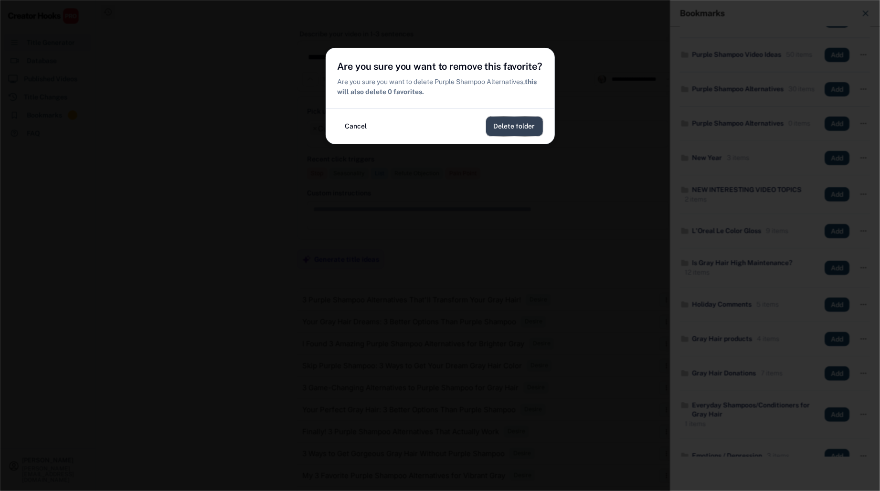
click at [507, 129] on button "Delete folder" at bounding box center [514, 126] width 57 height 20
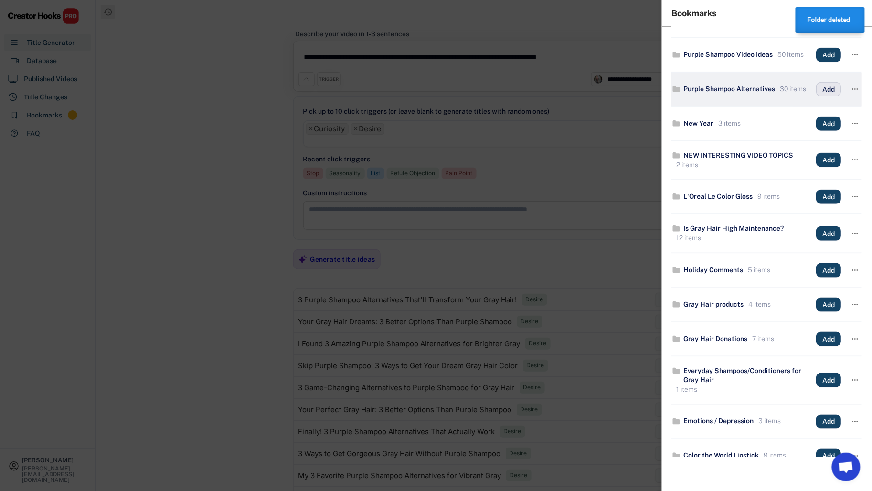
click at [820, 93] on button "Add" at bounding box center [828, 89] width 25 height 14
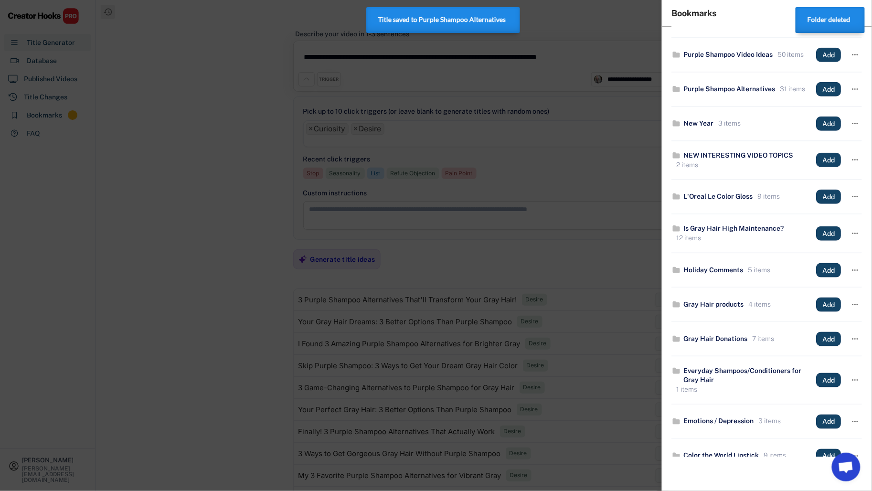
click at [168, 275] on div at bounding box center [436, 245] width 872 height 491
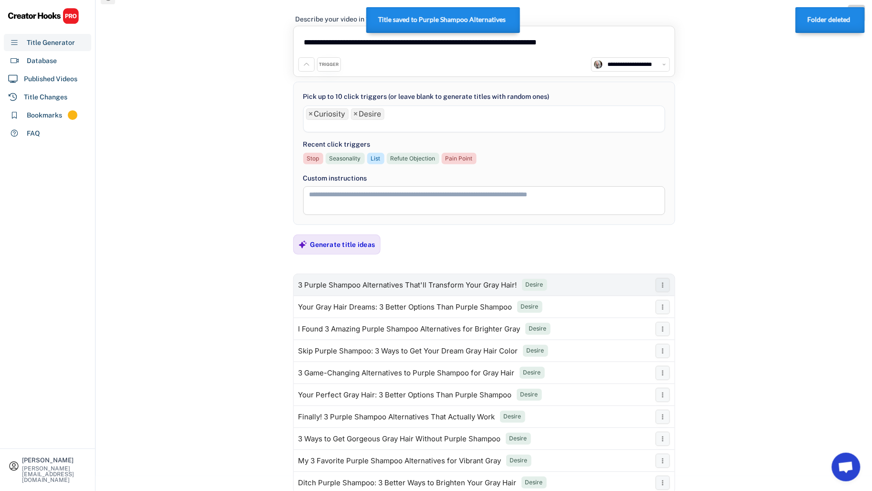
scroll to position [16, 0]
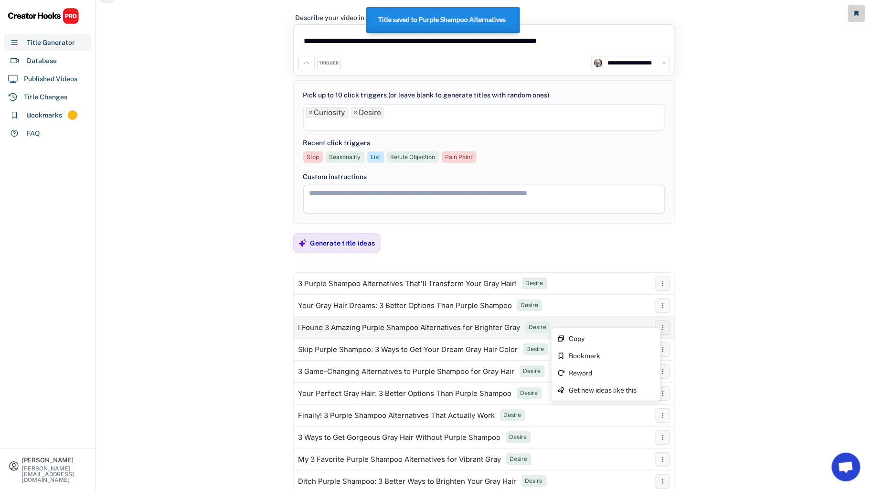
click at [659, 324] on icon at bounding box center [663, 328] width 8 height 8
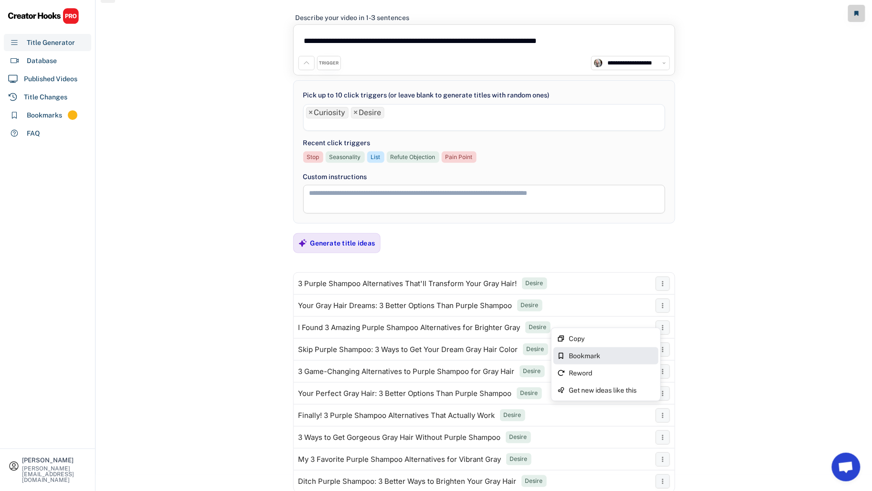
click at [637, 348] on div "Bookmark" at bounding box center [605, 355] width 105 height 17
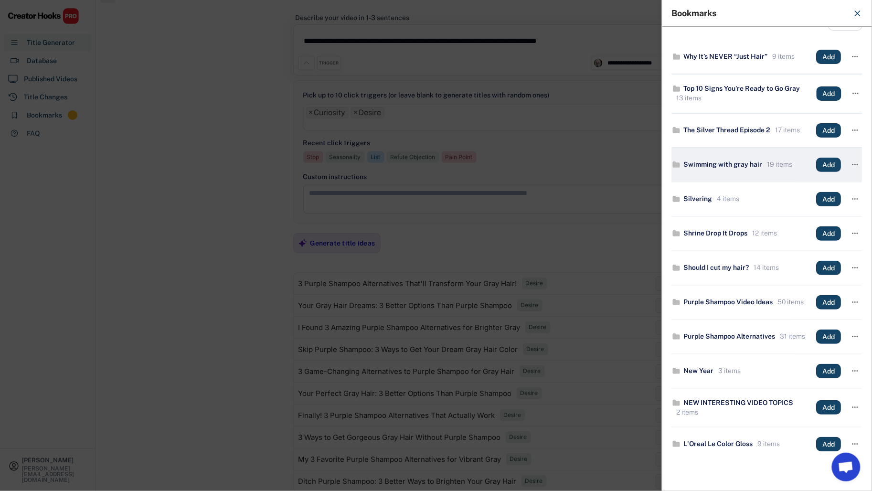
scroll to position [125, 0]
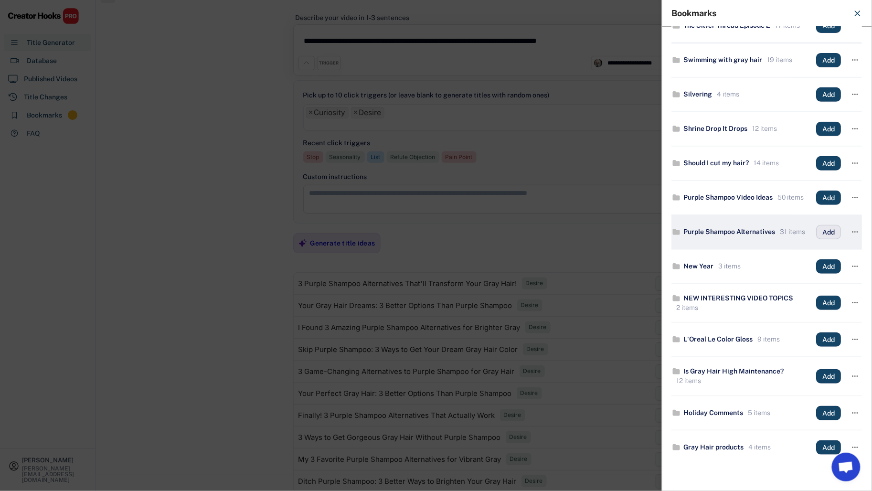
click at [823, 238] on button "Add" at bounding box center [828, 232] width 25 height 14
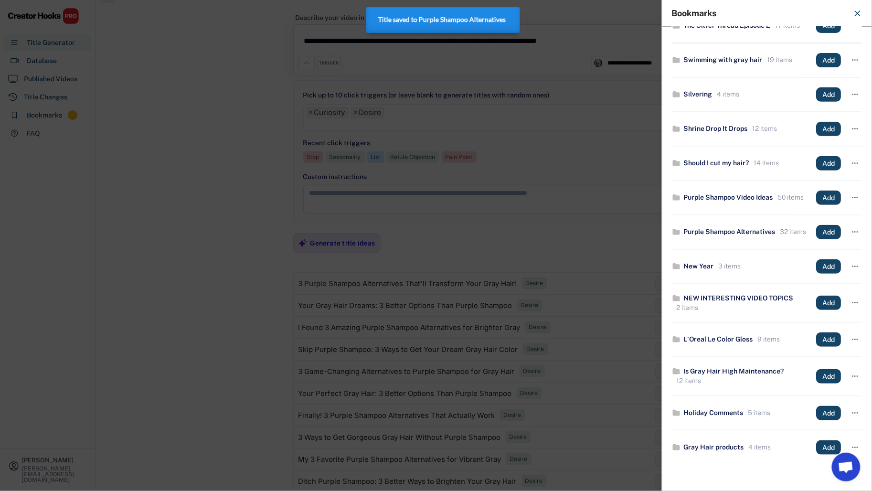
click at [220, 235] on div at bounding box center [436, 245] width 872 height 491
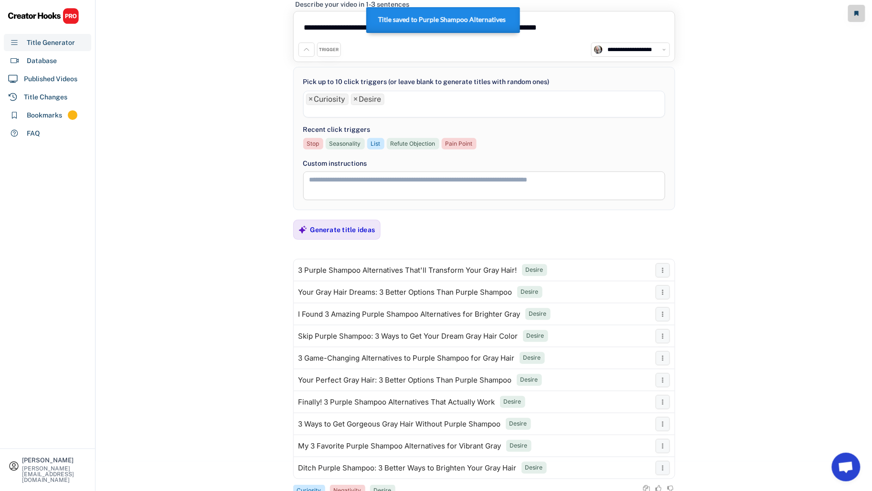
scroll to position [58, 0]
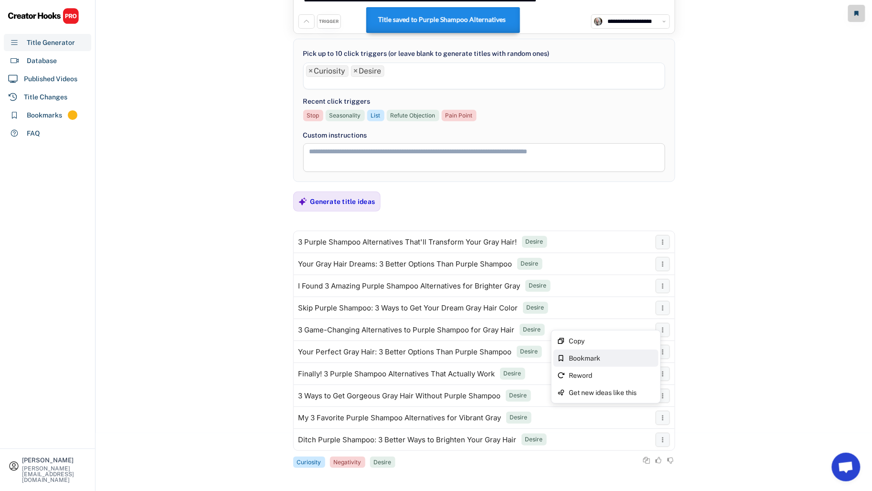
click at [623, 354] on div "Bookmark" at bounding box center [605, 357] width 105 height 17
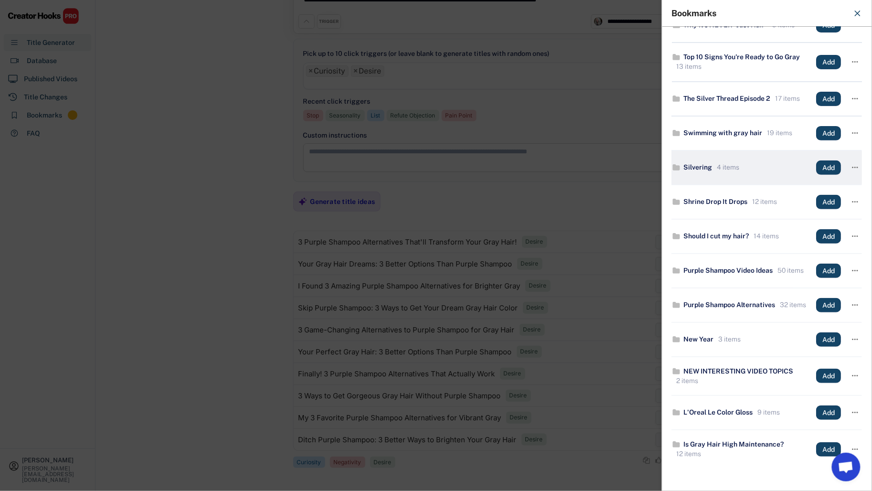
scroll to position [129, 0]
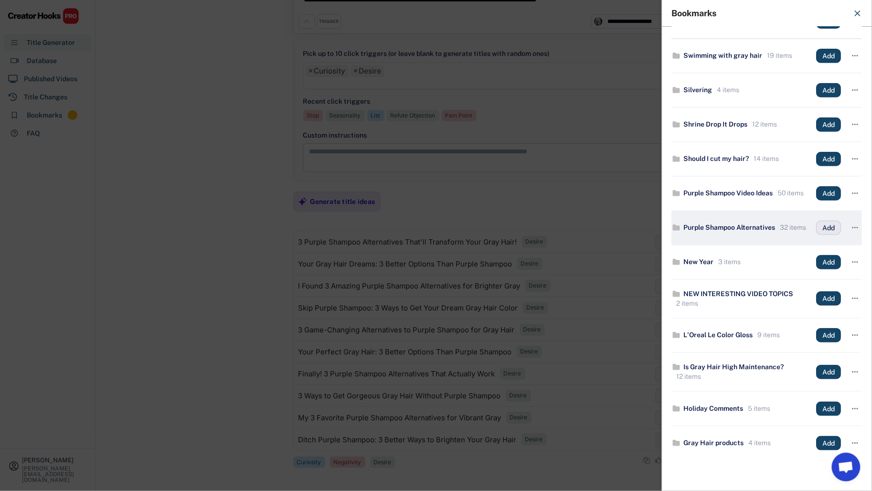
click at [818, 235] on button "Add" at bounding box center [828, 228] width 25 height 14
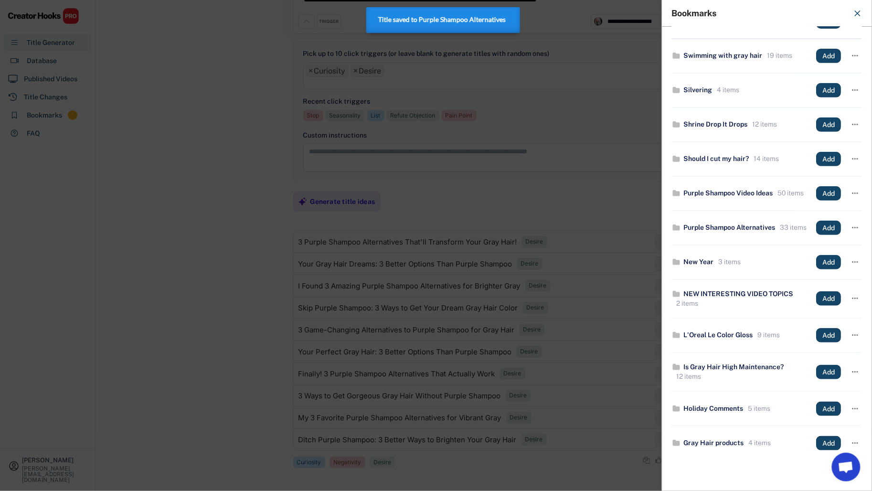
click at [205, 282] on div at bounding box center [436, 245] width 872 height 491
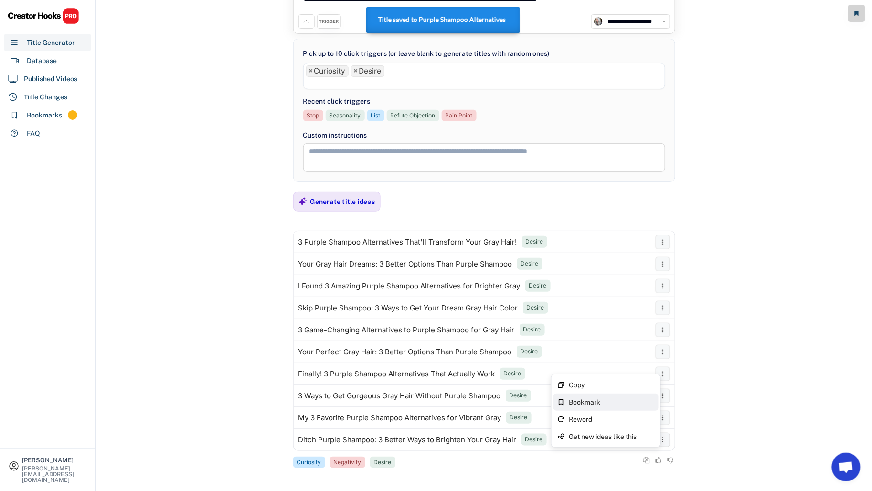
click at [608, 404] on div "Bookmark" at bounding box center [612, 402] width 86 height 7
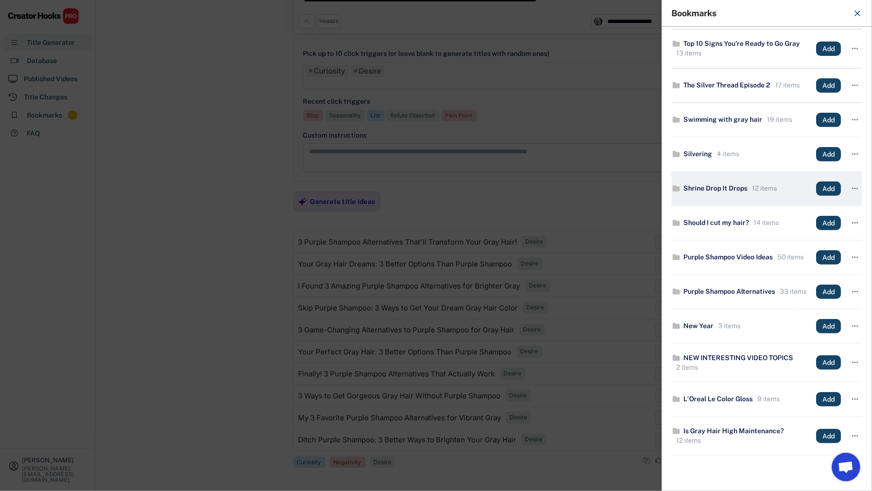
scroll to position [104, 0]
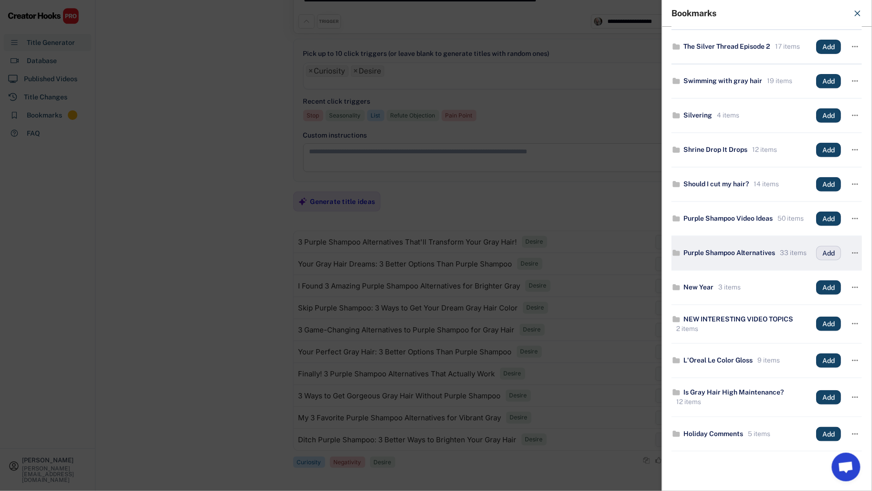
click at [816, 257] on button "Add" at bounding box center [828, 253] width 25 height 14
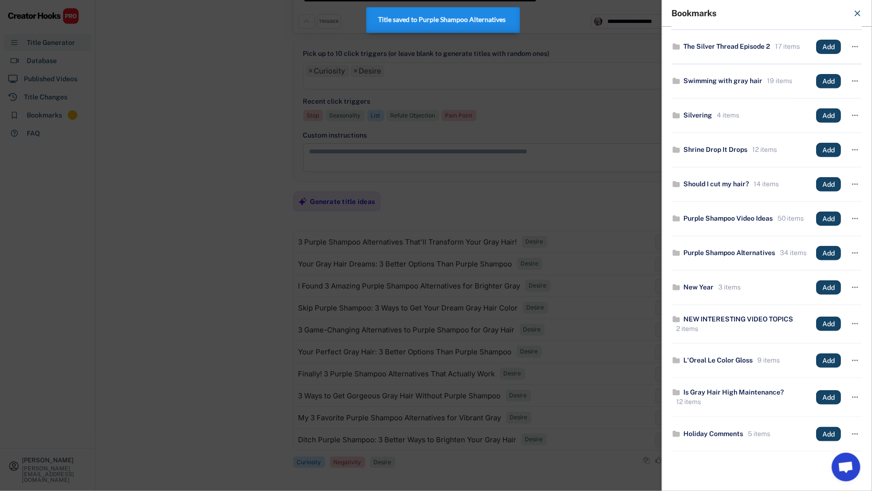
click at [243, 292] on div at bounding box center [436, 245] width 872 height 491
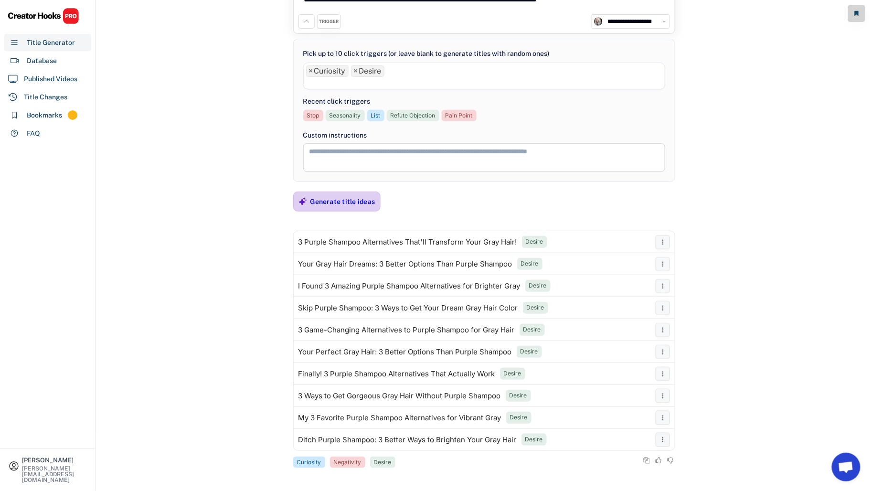
click at [352, 206] on div "Generate title ideas" at bounding box center [342, 201] width 65 height 19
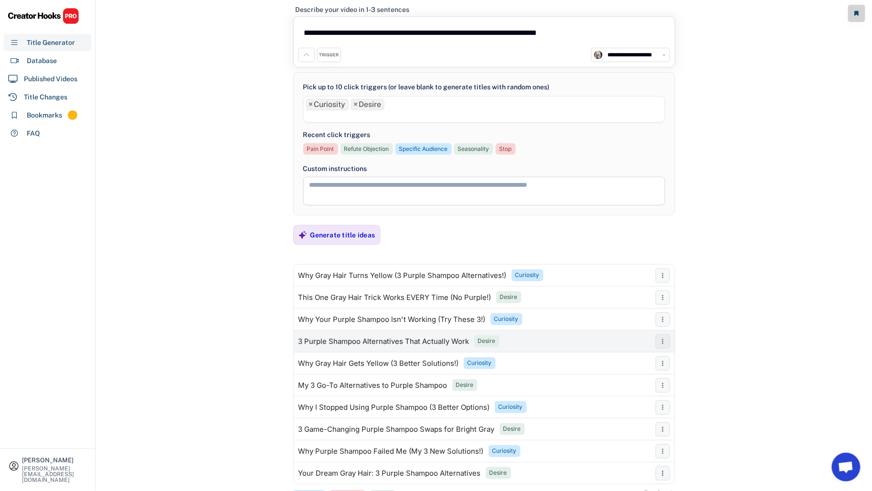
scroll to position [25, 0]
click at [661, 337] on icon at bounding box center [663, 341] width 8 height 8
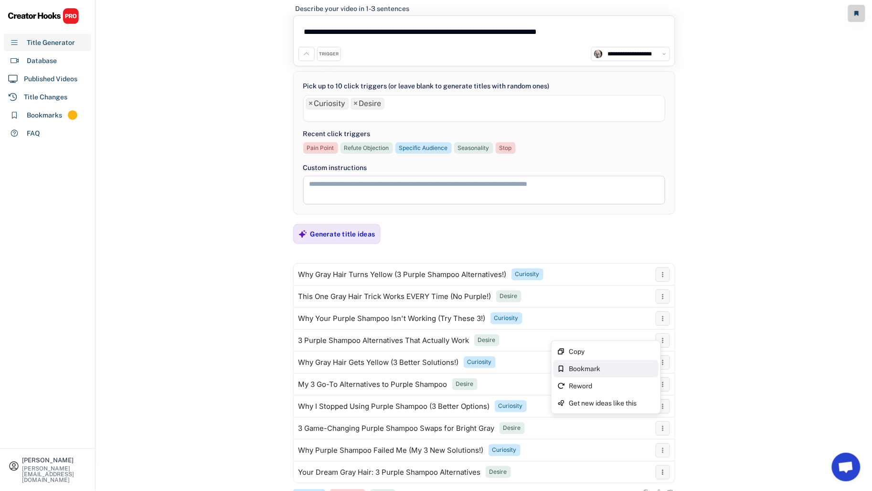
click at [632, 367] on div "Bookmark" at bounding box center [612, 368] width 86 height 7
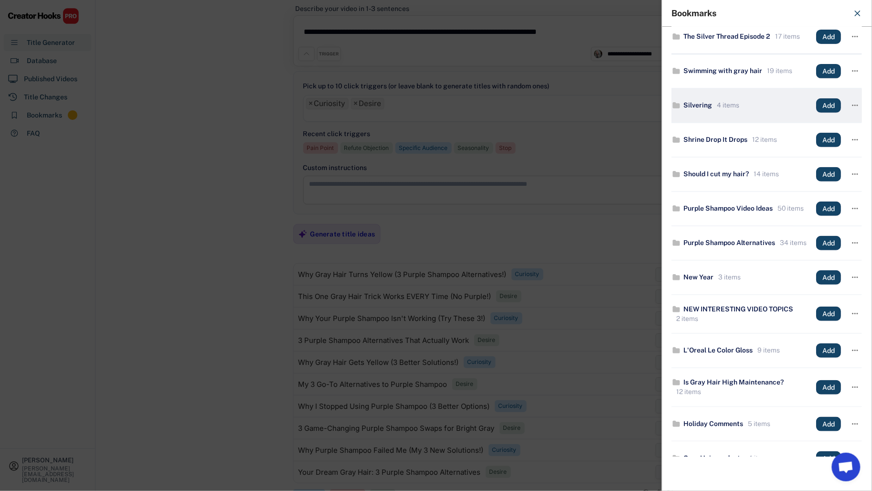
scroll to position [153, 0]
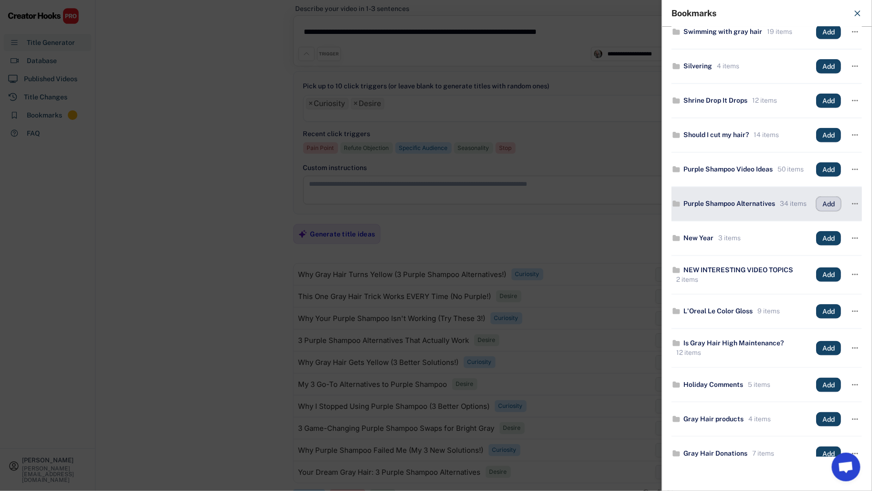
click at [817, 211] on button "Add" at bounding box center [828, 204] width 25 height 14
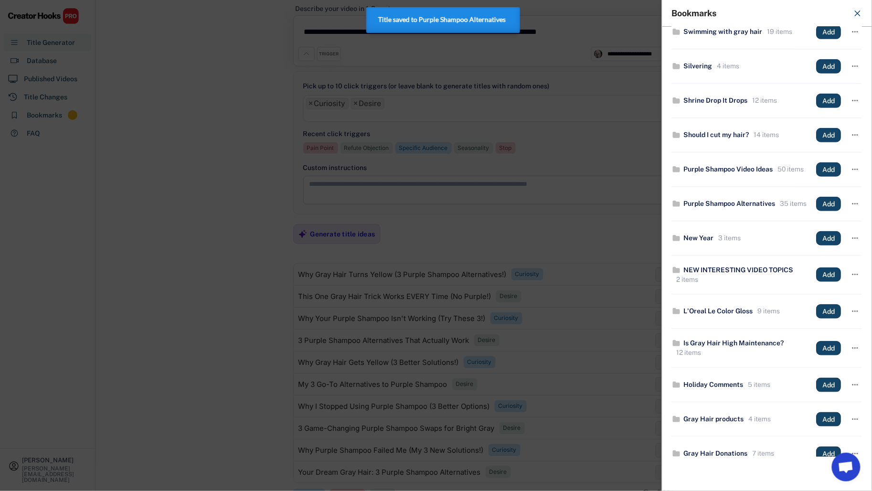
click at [215, 301] on div at bounding box center [436, 245] width 872 height 491
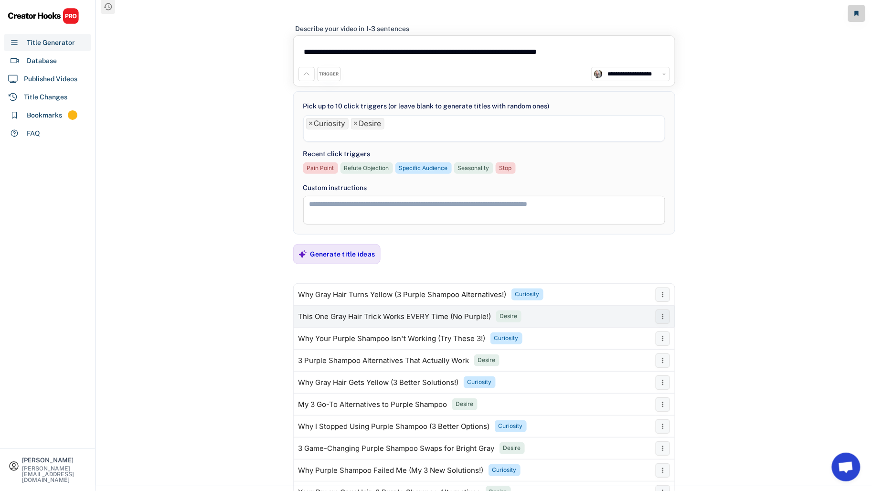
scroll to position [0, 0]
